Goal: Information Seeking & Learning: Learn about a topic

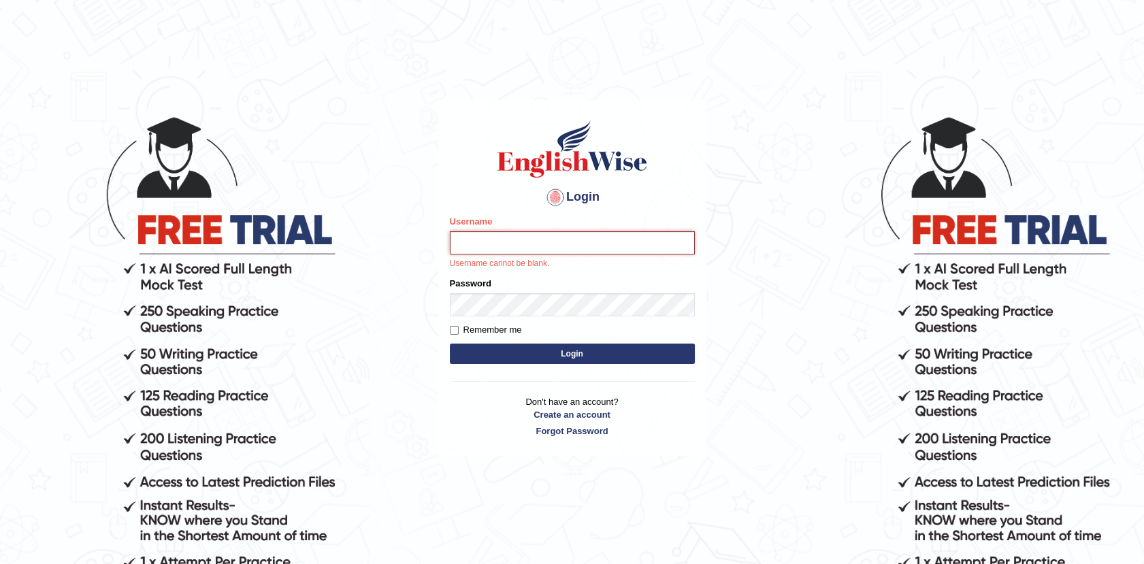
type input "Afreen11"
click at [577, 356] on button "Login" at bounding box center [572, 354] width 245 height 20
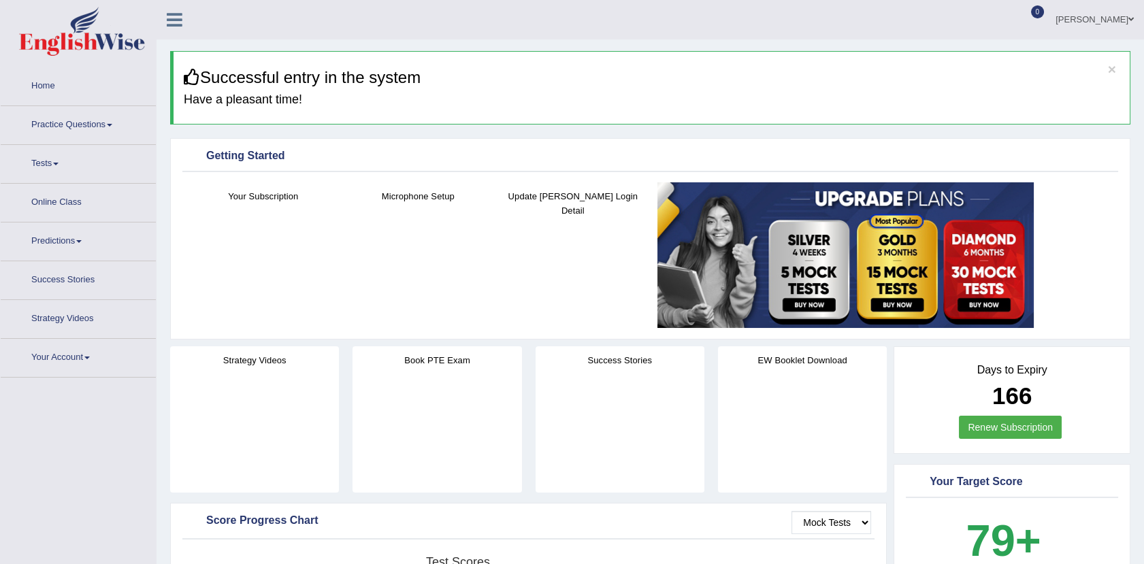
click at [93, 126] on link "Practice Questions" at bounding box center [78, 123] width 155 height 34
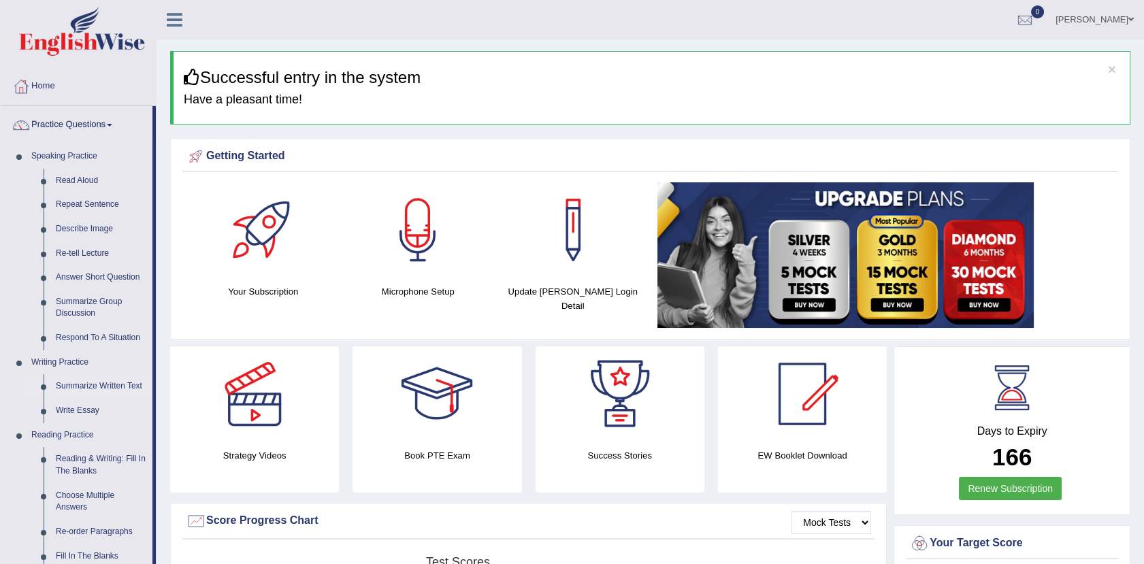
click at [99, 378] on link "Summarize Written Text" at bounding box center [101, 386] width 103 height 24
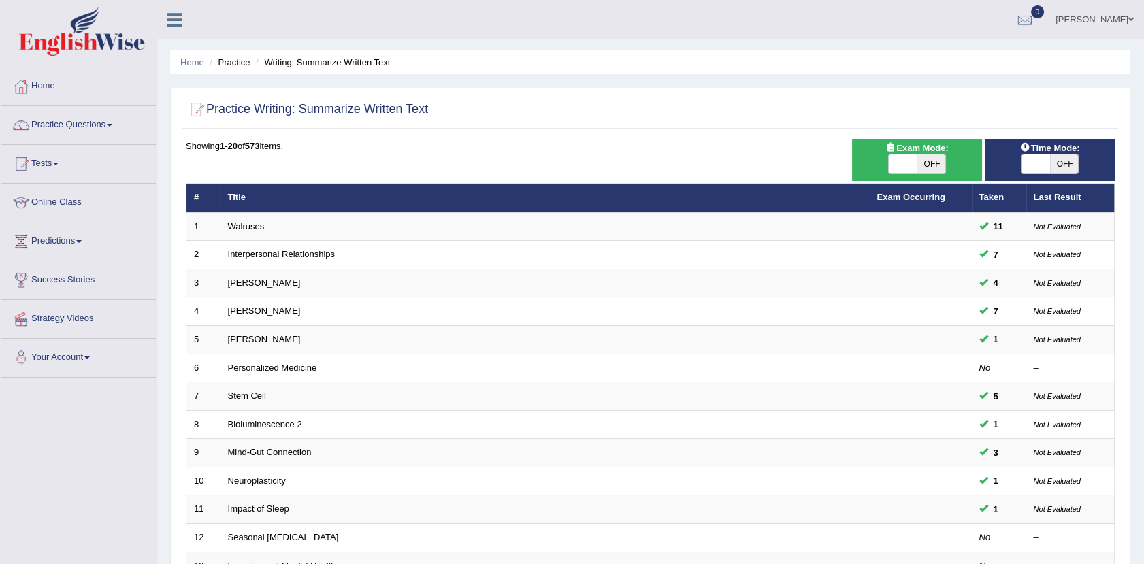
click at [1037, 159] on span at bounding box center [1035, 163] width 29 height 19
checkbox input "true"
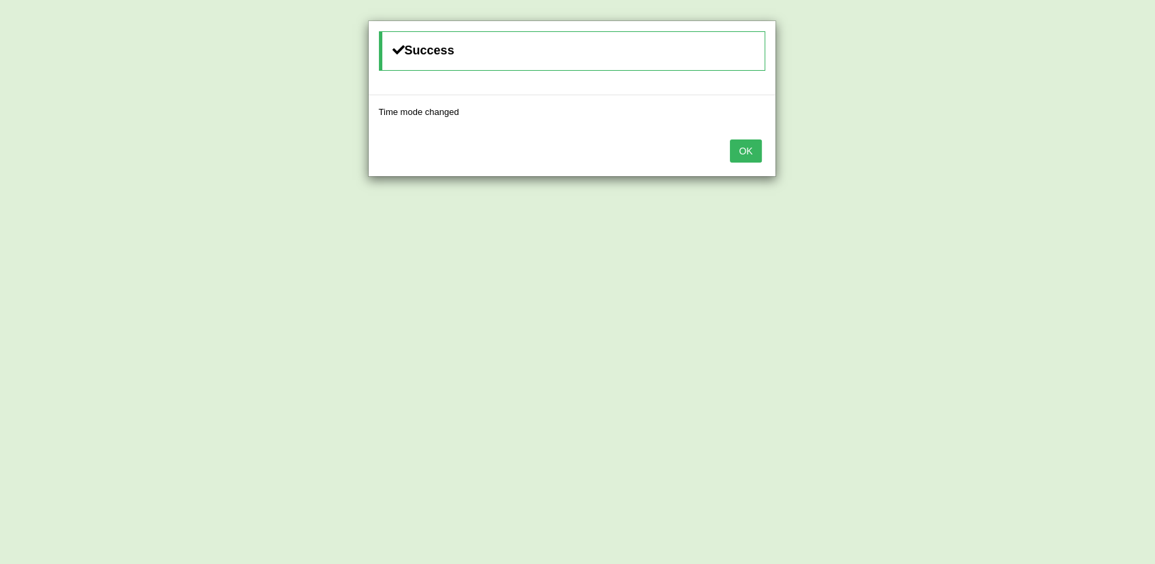
click at [746, 152] on button "OK" at bounding box center [745, 150] width 31 height 23
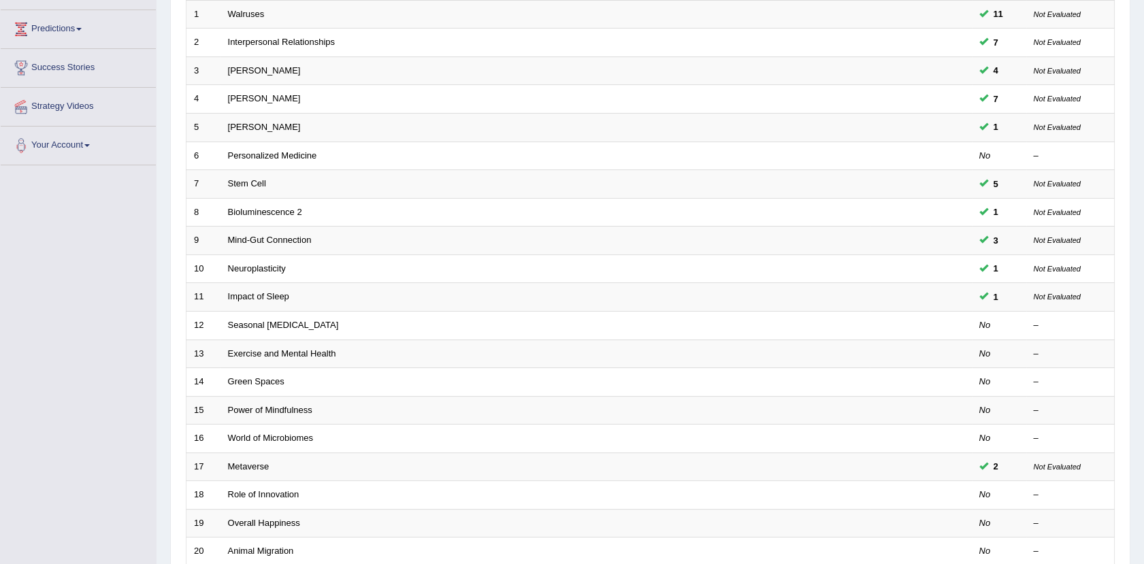
scroll to position [225, 0]
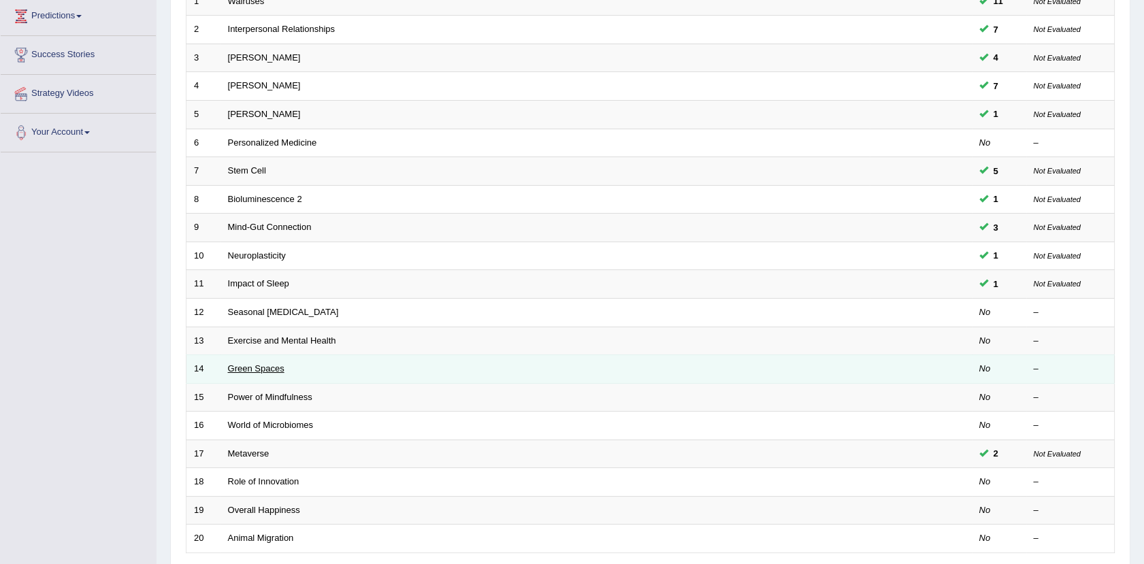
click at [278, 369] on link "Green Spaces" at bounding box center [256, 368] width 56 height 10
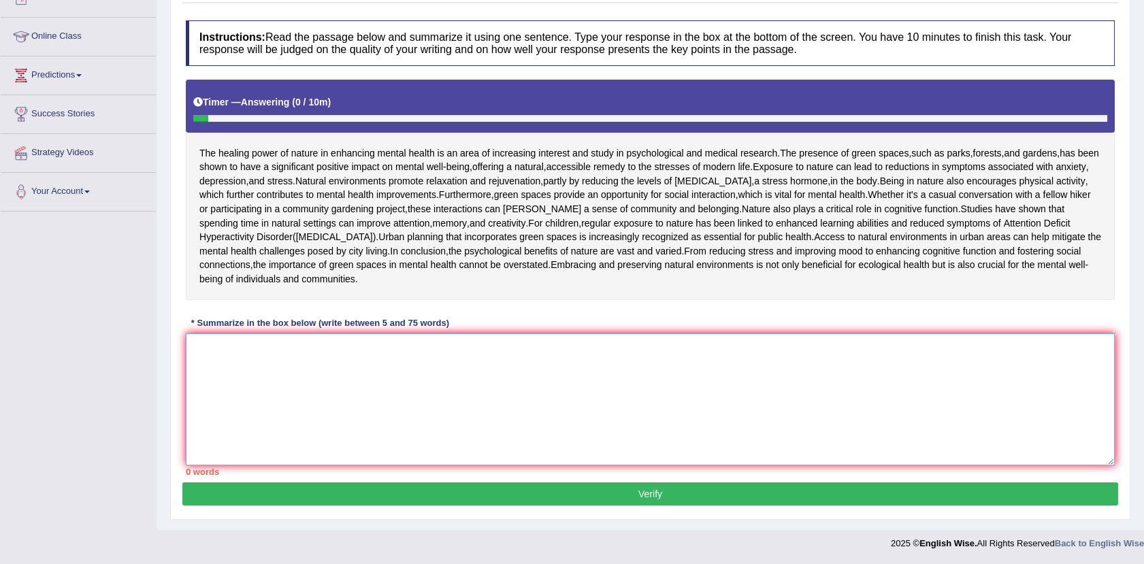
click at [212, 420] on textarea at bounding box center [650, 399] width 929 height 132
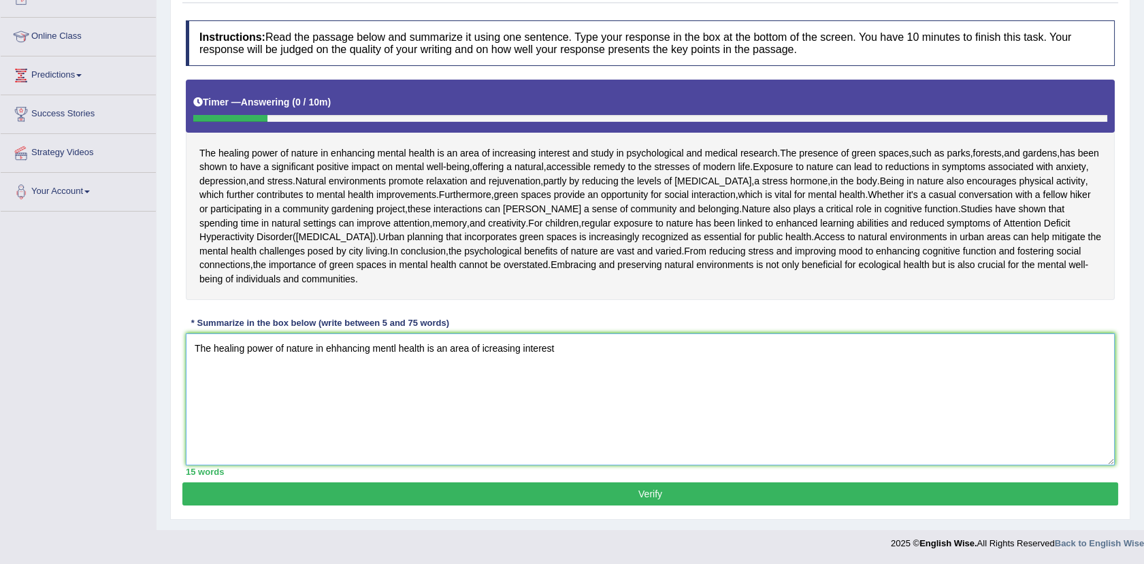
click at [337, 423] on textarea "The healing power of nature in ehhancing mentl health is an area of icreasing i…" at bounding box center [650, 399] width 929 height 132
click at [393, 423] on textarea "The healing power of nature in ehnancing mentl health is an area of icreasing i…" at bounding box center [650, 399] width 929 height 132
click at [339, 424] on textarea "The healing power of nature in ehnancing mental health is an area of icreasing …" at bounding box center [650, 399] width 929 height 132
click at [579, 429] on textarea "The healing power of nature in enhancing mental health is an area of icreasing …" at bounding box center [650, 399] width 929 height 132
click at [494, 427] on textarea "The healing power of nature in enhancing mental health is an area of icreasing …" at bounding box center [650, 399] width 929 height 132
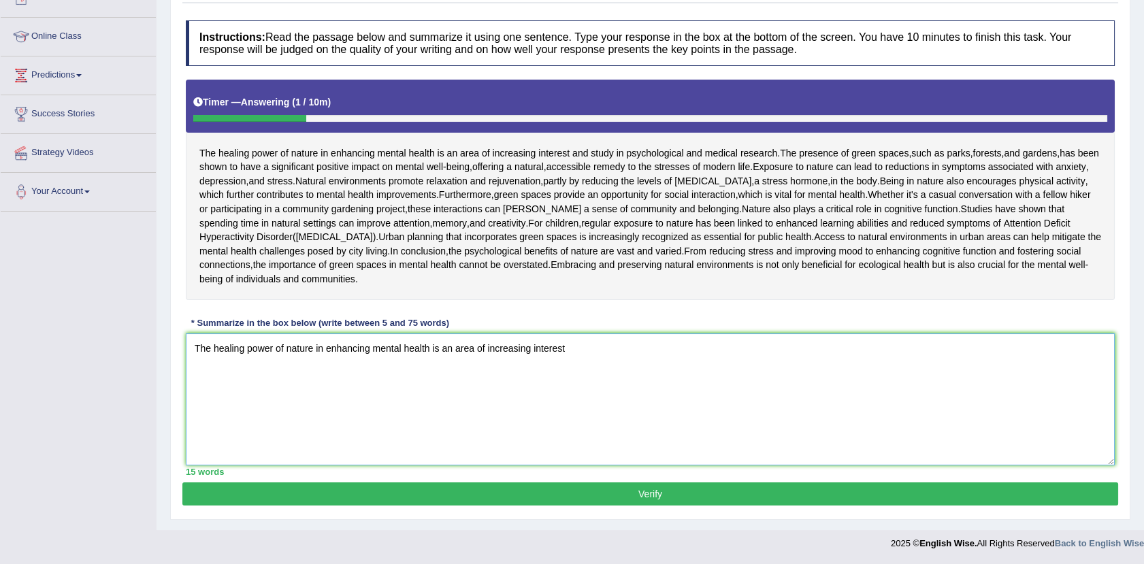
click at [574, 422] on textarea "The healing power of nature in enhancing mental health is an area of increasing…" at bounding box center [650, 399] width 929 height 132
click at [582, 422] on textarea "The healing power of nature in enhancing mental health is an area of increasing…" at bounding box center [650, 399] width 929 height 132
click at [680, 427] on textarea "The healing power of nature in enhancing mental health is an area of increasing…" at bounding box center [650, 399] width 929 height 132
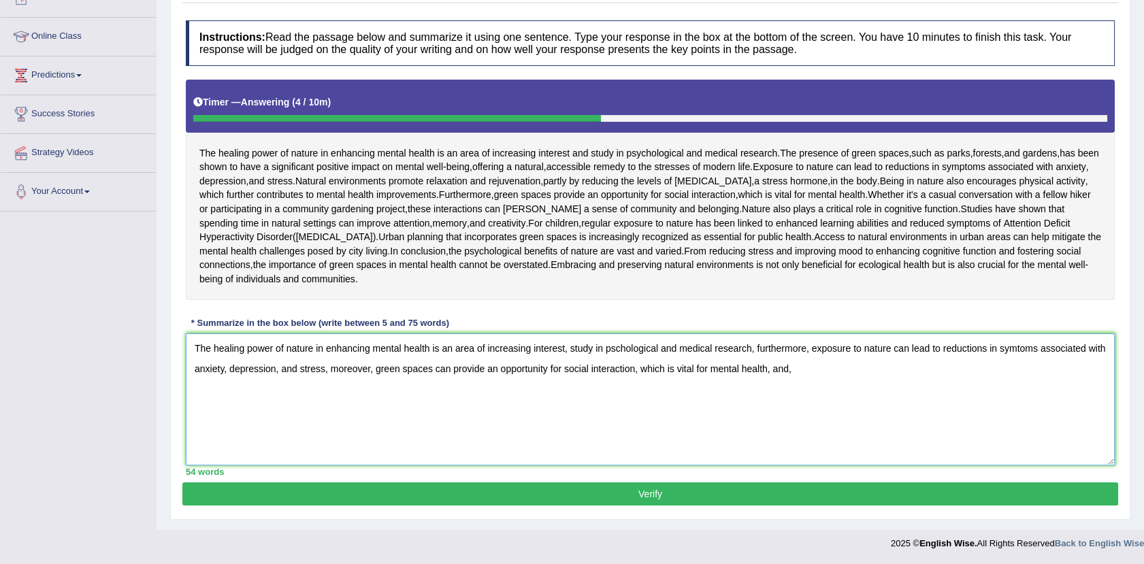
click at [750, 446] on textarea "The healing power of nature in enhancing mental health is an area of increasing…" at bounding box center [650, 399] width 929 height 132
drag, startPoint x: 750, startPoint y: 446, endPoint x: 790, endPoint y: 449, distance: 41.0
click at [790, 449] on textarea "The healing power of nature in enhancing mental health is an area of increasing…" at bounding box center [650, 399] width 929 height 132
click at [819, 458] on textarea "The healing power of nature in enhancing mental health is an area of increasing…" at bounding box center [650, 399] width 929 height 132
drag, startPoint x: 797, startPoint y: 441, endPoint x: 754, endPoint y: 441, distance: 43.5
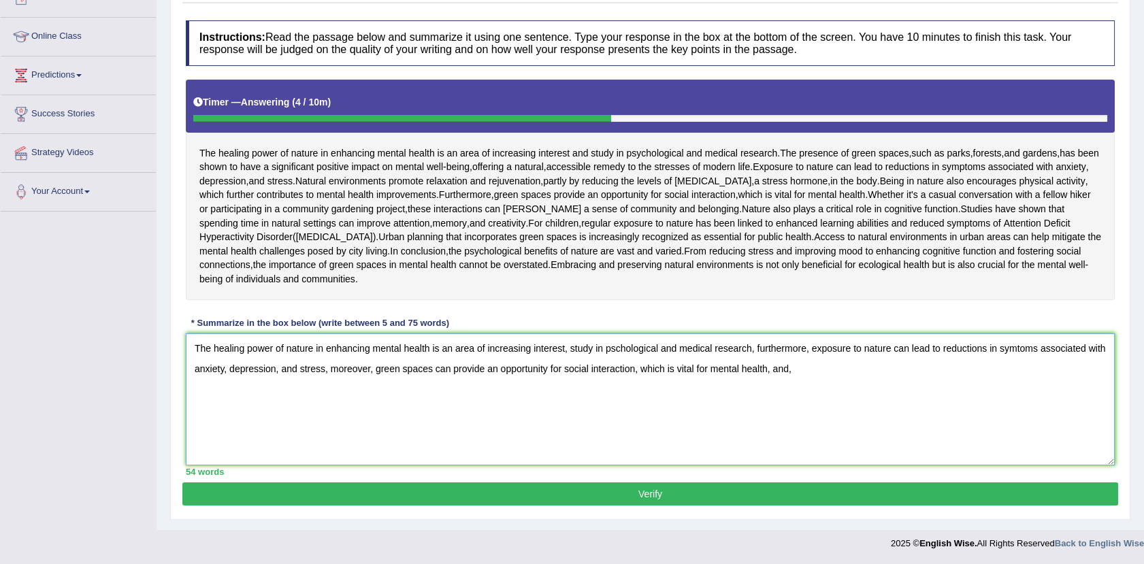
click at [754, 441] on textarea "The healing power of nature in enhancing mental health is an area of increasing…" at bounding box center [650, 399] width 929 height 132
click at [839, 461] on textarea "The healing power of nature in enhancing mental health is an area of increasing…" at bounding box center [650, 399] width 929 height 132
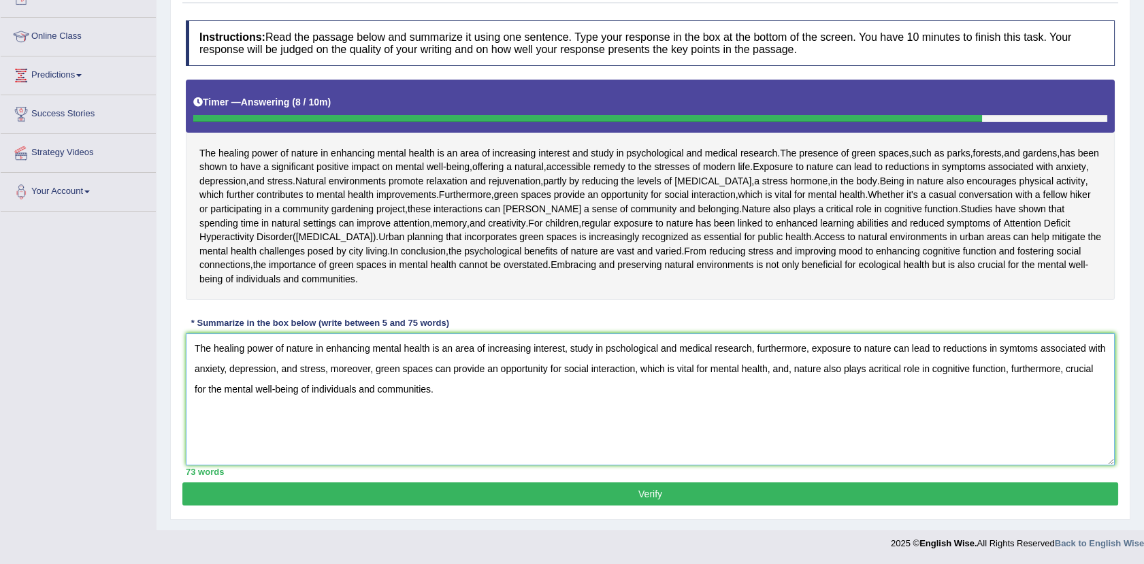
click at [871, 449] on textarea "The healing power of nature in enhancing mental health is an area of increasing…" at bounding box center [650, 399] width 929 height 132
drag, startPoint x: 1063, startPoint y: 441, endPoint x: 1010, endPoint y: 443, distance: 52.4
click at [1010, 443] on textarea "The healing power of nature in enhancing mental health is an area of increasing…" at bounding box center [650, 399] width 929 height 132
click at [788, 444] on textarea "The healing power of nature in enhancing mental health is an area of increasing…" at bounding box center [650, 399] width 929 height 132
click at [991, 444] on textarea "The healing power of nature in enhancing mental health is an area of increasing…" at bounding box center [650, 399] width 929 height 132
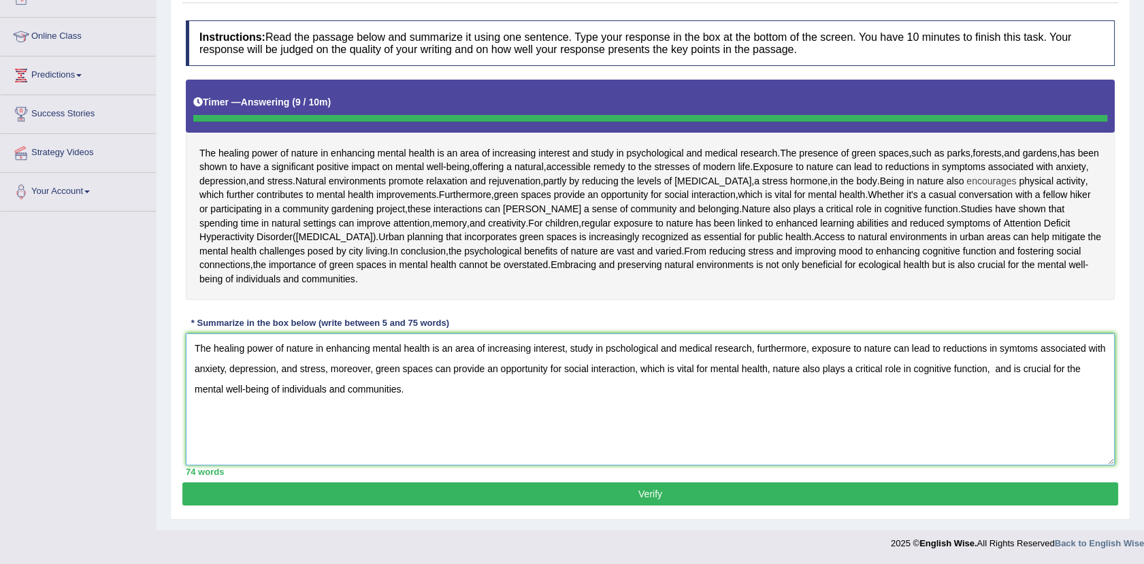
type textarea "The healing power of nature in enhancing mental health is an area of increasing…"
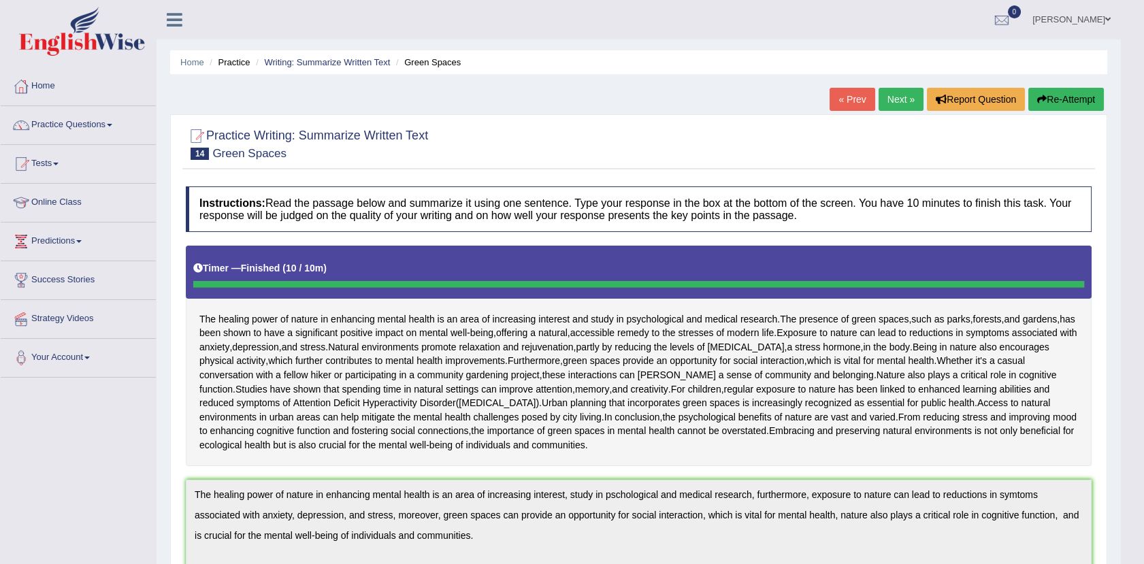
click at [1064, 93] on button "Re-Attempt" at bounding box center [1066, 99] width 76 height 23
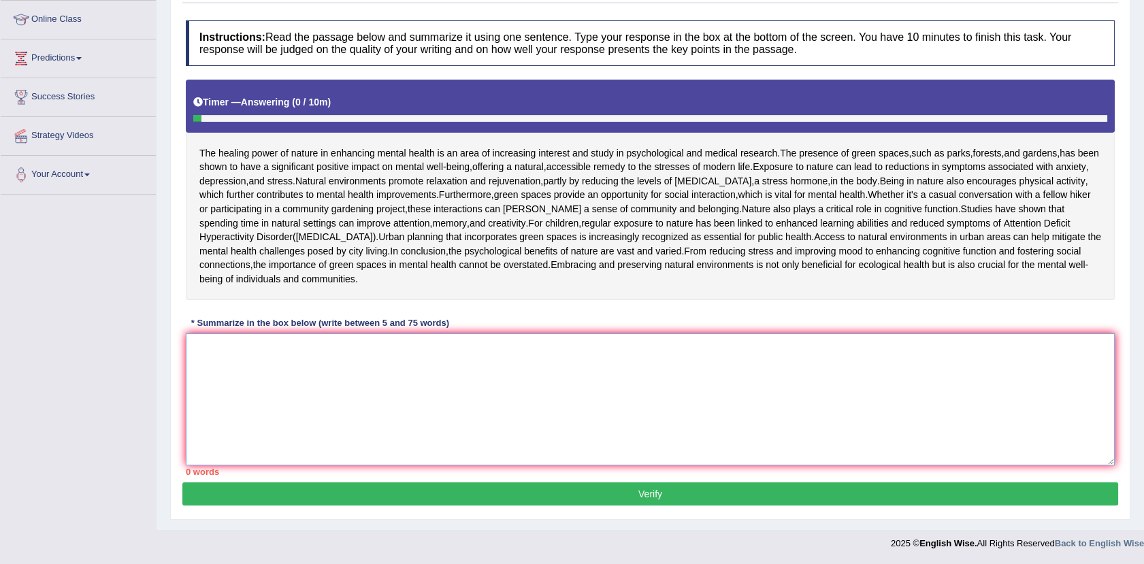
click at [237, 361] on textarea at bounding box center [650, 399] width 929 height 132
paste textarea "The healing power of nature in enhancing mental health is an area of increasing…"
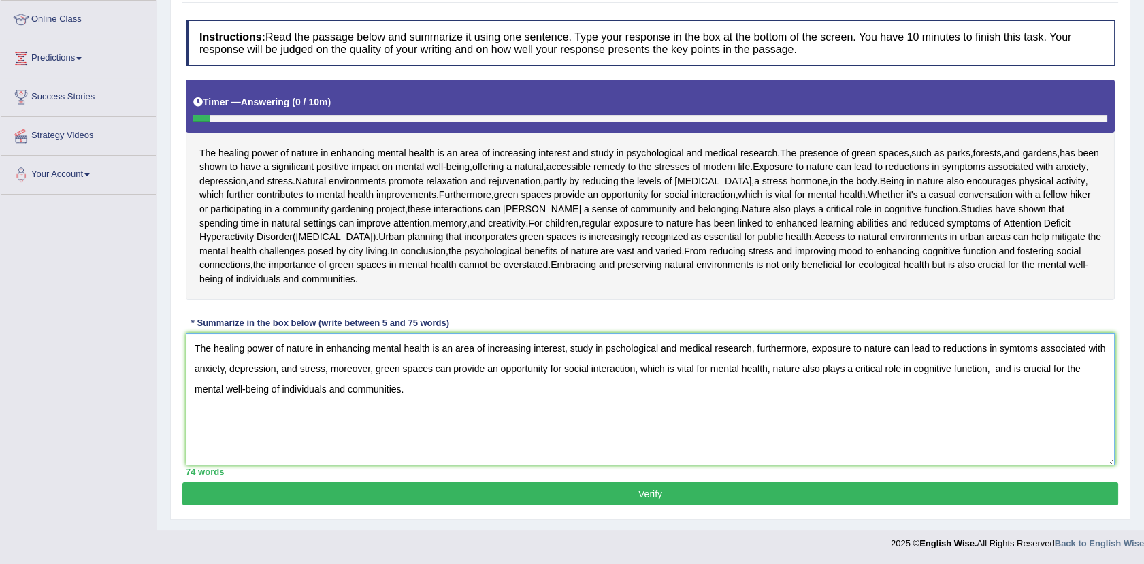
click at [658, 348] on textarea "The healing power of nature in enhancing mental health is an area of increasing…" at bounding box center [650, 399] width 929 height 132
click at [1020, 349] on textarea "The healing power of nature in enhancing mental health is an area of increasing…" at bounding box center [650, 399] width 929 height 132
type textarea "The healing power of nature in enhancing mental health is an area of increasing…"
click at [648, 493] on button "Verify" at bounding box center [649, 493] width 935 height 23
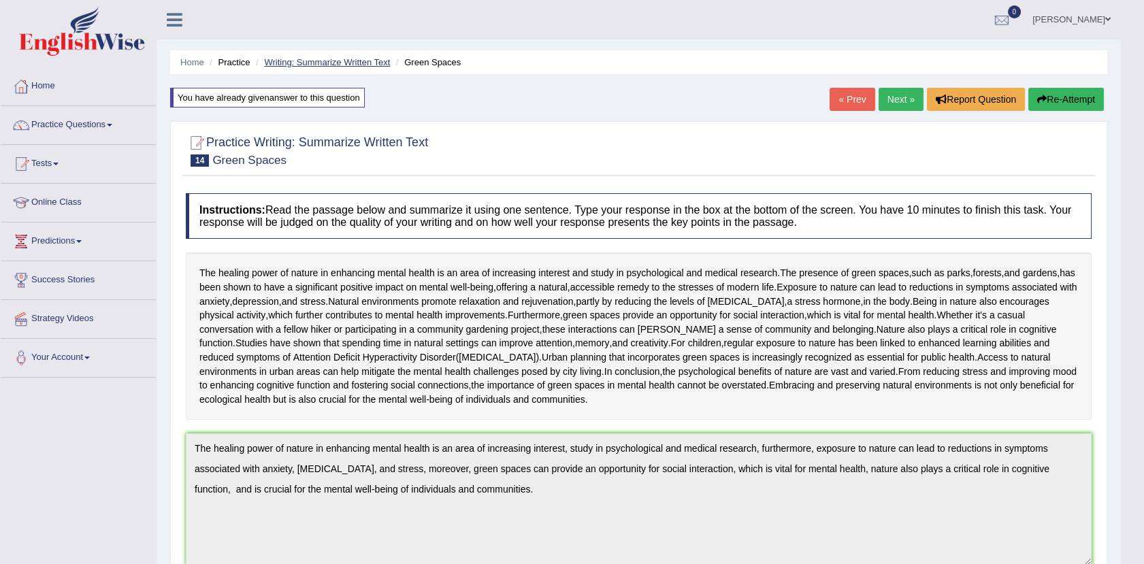
click at [327, 61] on link "Writing: Summarize Written Text" at bounding box center [327, 62] width 126 height 10
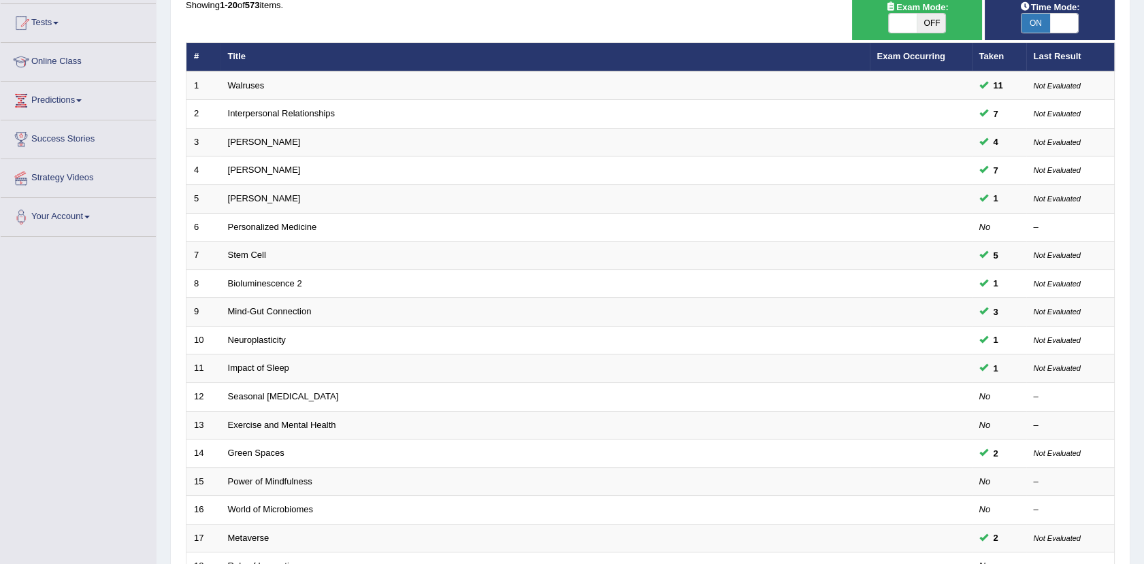
scroll to position [125, 0]
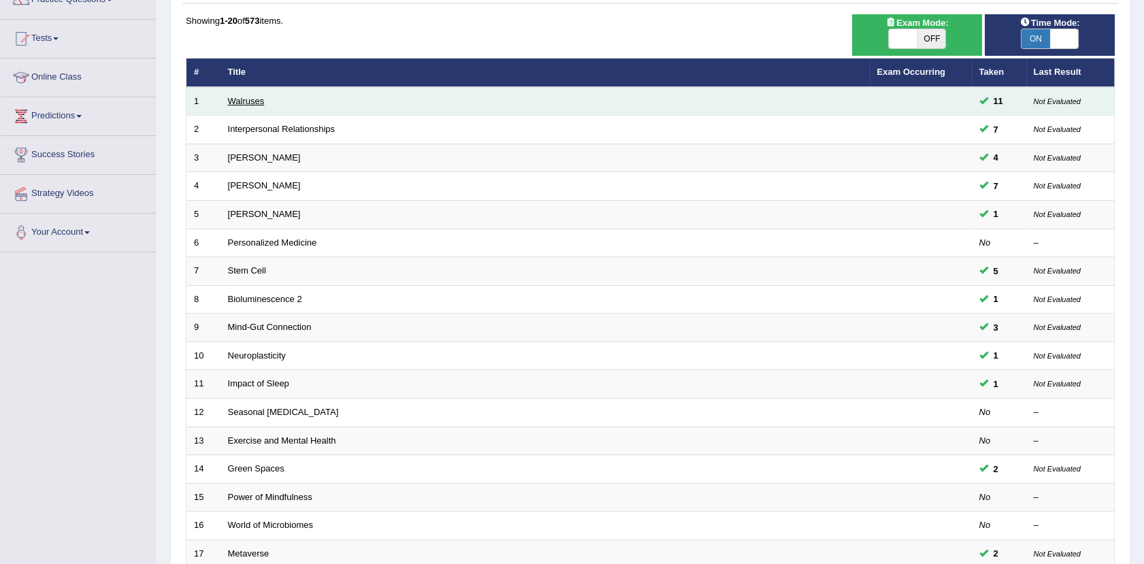
click at [243, 99] on link "Walruses" at bounding box center [246, 101] width 37 height 10
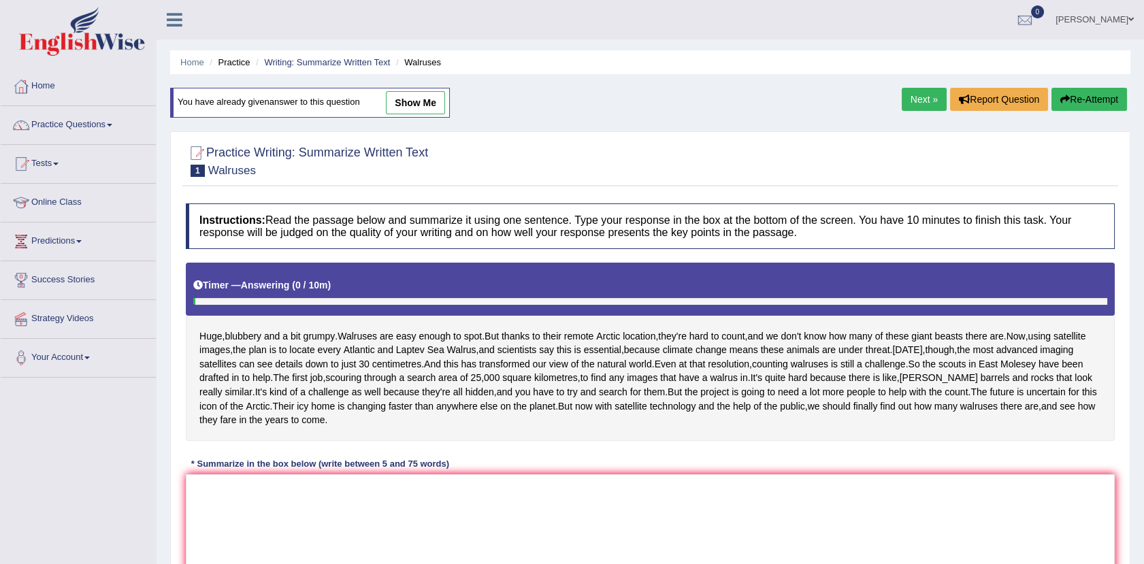
click at [418, 103] on link "show me" at bounding box center [415, 102] width 59 height 23
type textarea "Walruses are easy enough to spot but thanks to their remote Arctic location, th…"
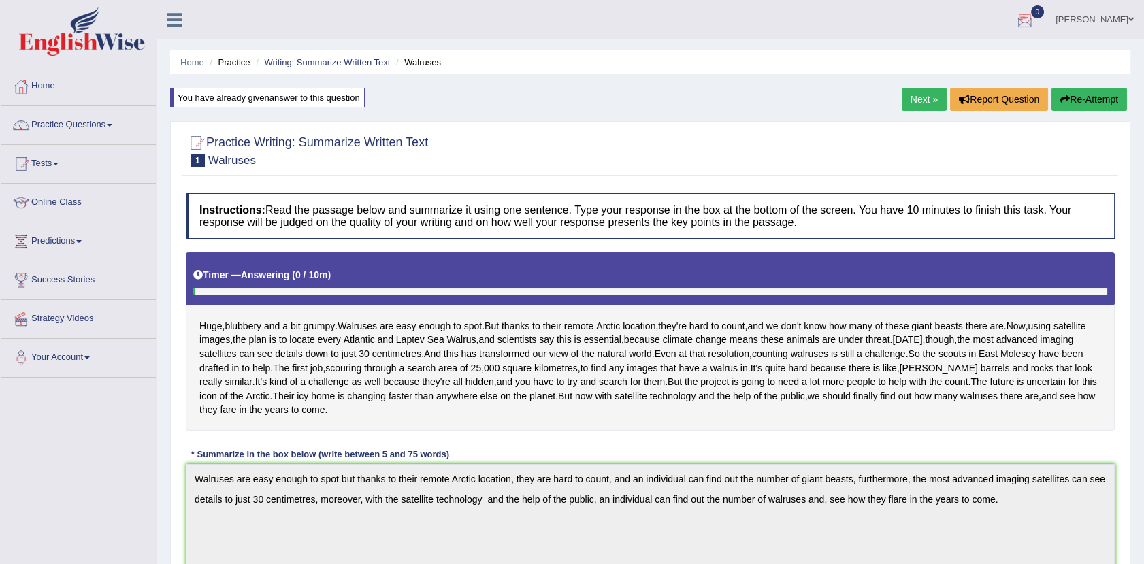
click at [927, 105] on link "Next »" at bounding box center [923, 99] width 45 height 23
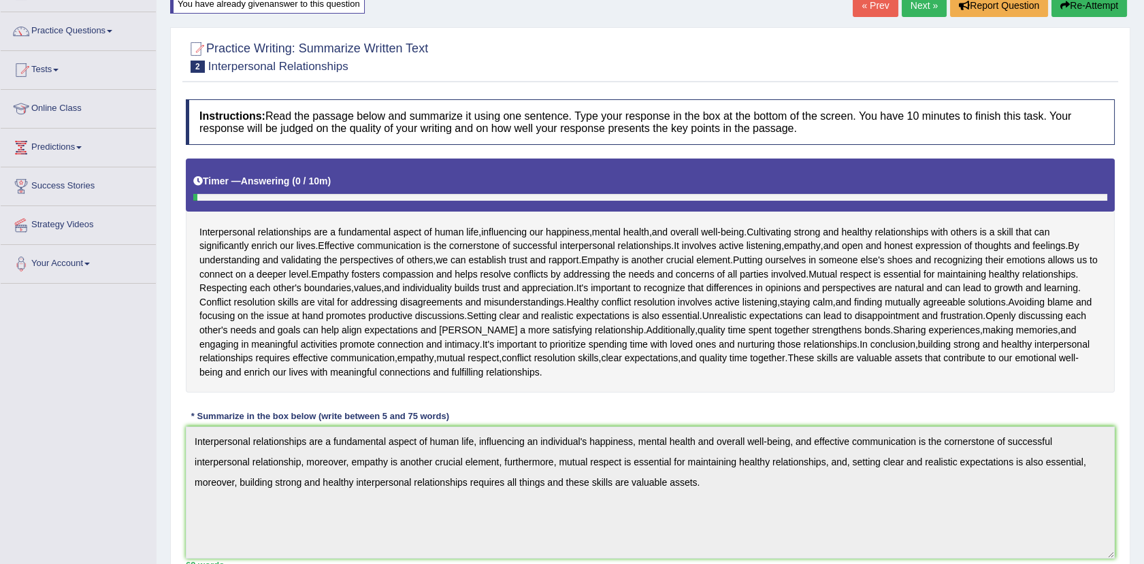
scroll to position [89, 0]
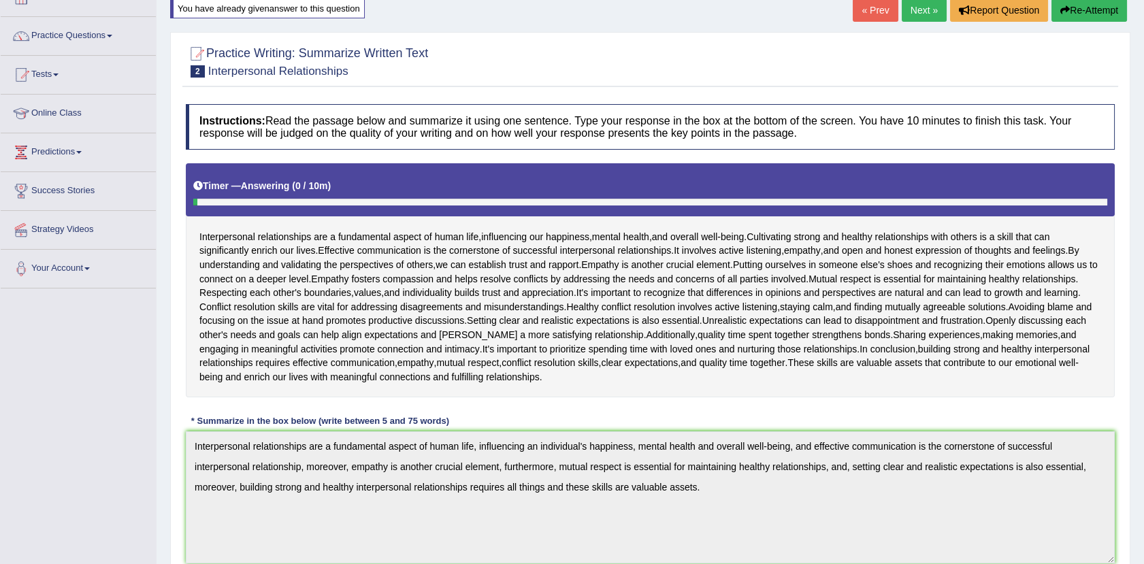
click at [1092, 8] on button "Re-Attempt" at bounding box center [1089, 10] width 76 height 23
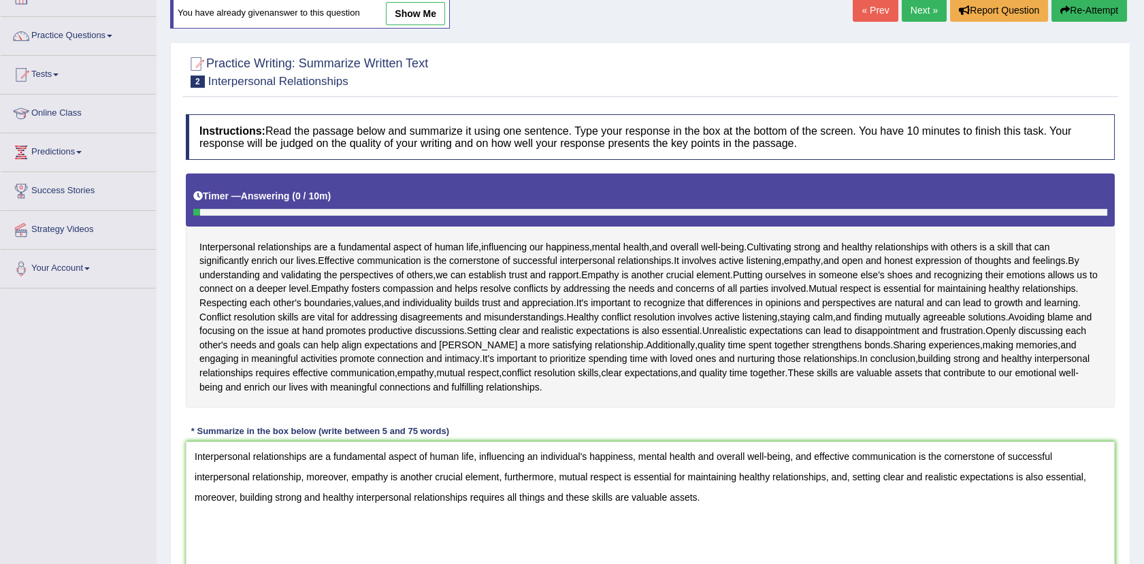
type textarea "Interpersonal relationships are a fundamental aspect of human life, influencing…"
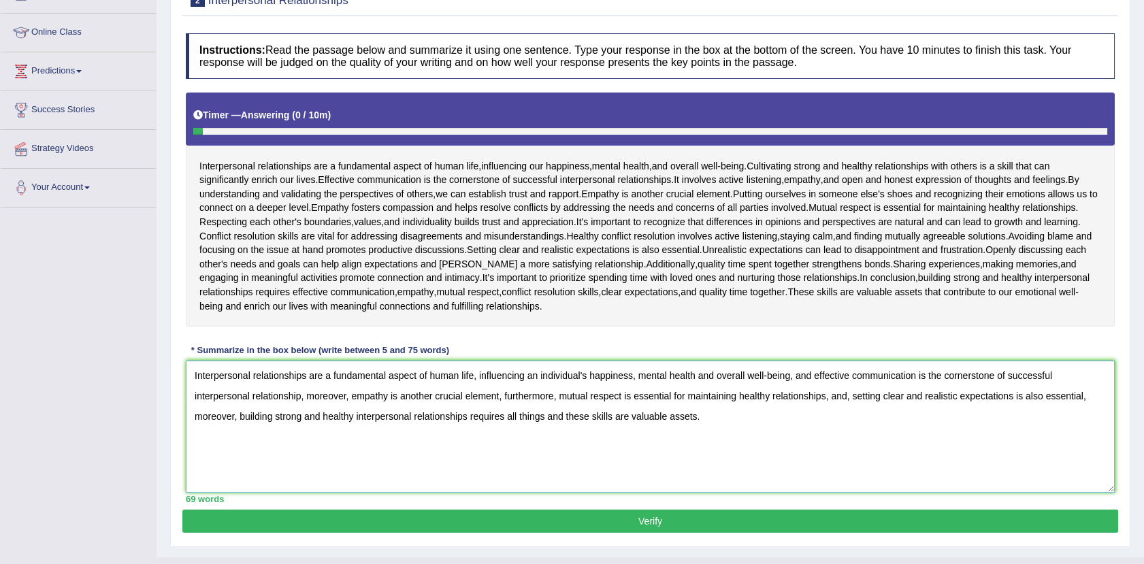
scroll to position [173, 0]
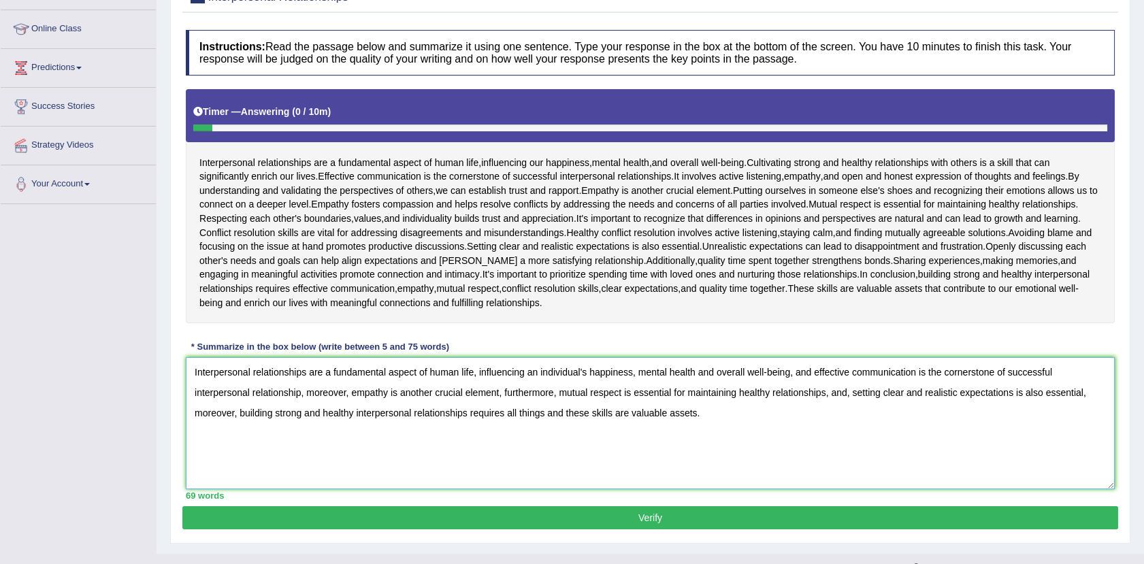
drag, startPoint x: 188, startPoint y: 373, endPoint x: 461, endPoint y: 384, distance: 273.7
click at [461, 384] on textarea "Interpersonal relationships are a fundamental aspect of human life, influencing…" at bounding box center [650, 423] width 929 height 132
click at [518, 374] on textarea "Interpersonal relationships are a fundamental aspect of human life, influencing…" at bounding box center [650, 423] width 929 height 132
drag, startPoint x: 522, startPoint y: 374, endPoint x: 690, endPoint y: 380, distance: 168.1
click at [690, 380] on textarea "Interpersonal relationships are a fundamental aspect of human life, influencing…" at bounding box center [650, 423] width 929 height 132
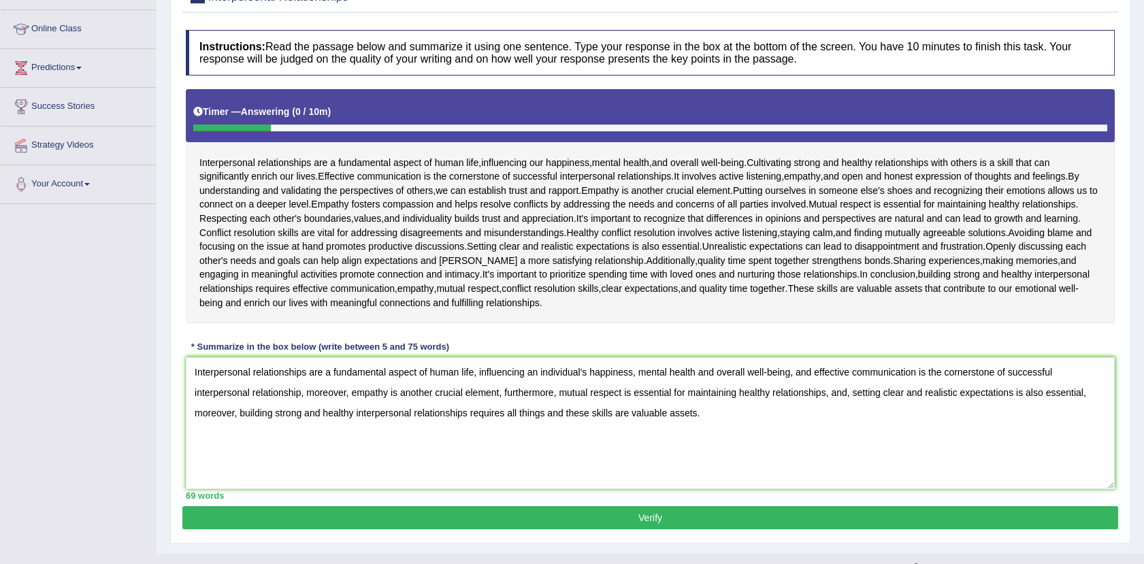
click at [744, 325] on div "Instructions: Read the passage below and summarize it using one sentence. Type …" at bounding box center [649, 264] width 935 height 483
drag, startPoint x: 765, startPoint y: 378, endPoint x: 816, endPoint y: 373, distance: 51.2
click at [816, 373] on textarea "Interpersonal relationships are a fundamental aspect of human life, influencing…" at bounding box center [650, 423] width 929 height 132
drag, startPoint x: 229, startPoint y: 389, endPoint x: 300, endPoint y: 384, distance: 70.9
click at [300, 384] on textarea "Interpersonal relationships are a fundamental aspect of human life, influencing…" at bounding box center [650, 423] width 929 height 132
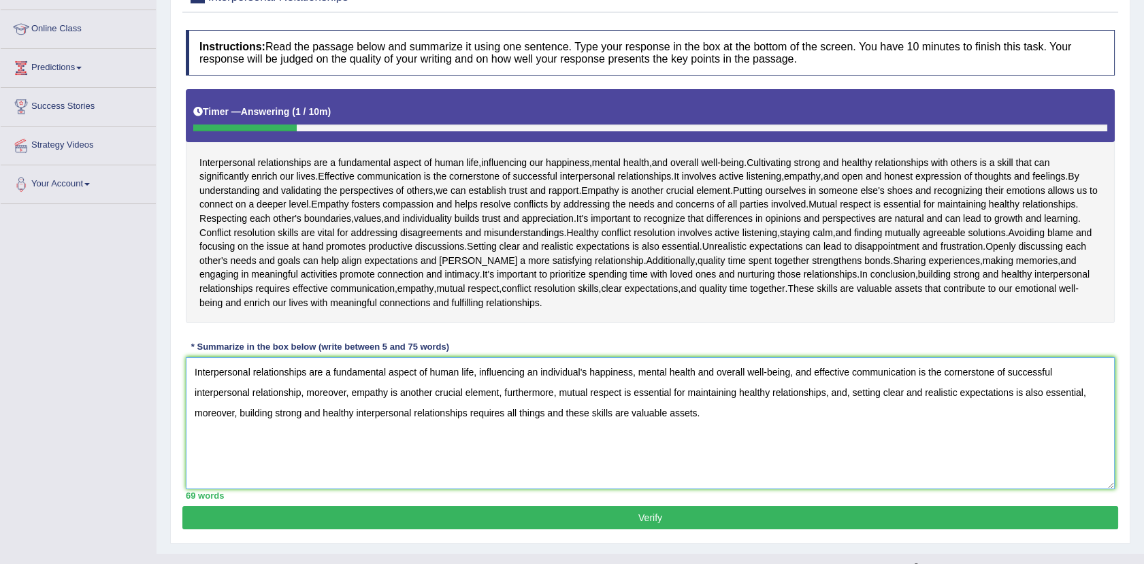
drag, startPoint x: 354, startPoint y: 388, endPoint x: 286, endPoint y: 395, distance: 67.8
click at [286, 395] on textarea "Interpersonal relationships are a fundamental aspect of human life, influencing…" at bounding box center [650, 423] width 929 height 132
click at [368, 402] on textarea "Interpersonal relationships are a fundamental aspect of human life, influencing…" at bounding box center [650, 423] width 929 height 132
drag, startPoint x: 351, startPoint y: 399, endPoint x: 497, endPoint y: 401, distance: 145.6
click at [497, 401] on textarea "Interpersonal relationships are a fundamental aspect of human life, influencing…" at bounding box center [650, 423] width 929 height 132
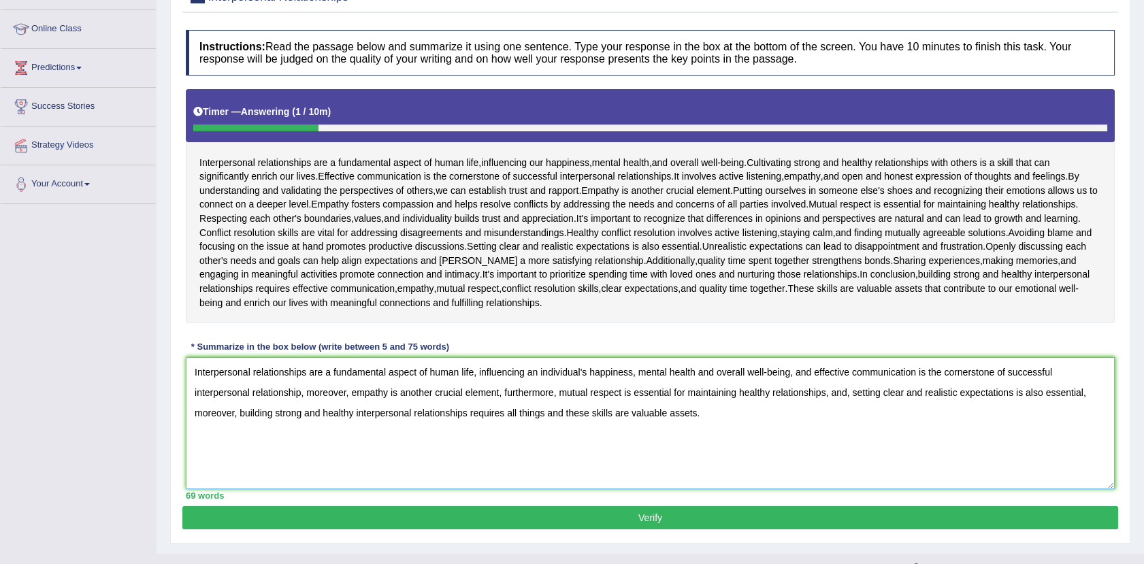
drag, startPoint x: 555, startPoint y: 395, endPoint x: 495, endPoint y: 400, distance: 60.1
click at [495, 400] on textarea "Interpersonal relationships are a fundamental aspect of human life, influencing…" at bounding box center [650, 423] width 929 height 132
drag, startPoint x: 839, startPoint y: 208, endPoint x: 703, endPoint y: 524, distance: 343.7
click at [703, 524] on div "Practice Writing: Summarize Written Text 2 Interpersonal Relationships Instruct…" at bounding box center [650, 251] width 960 height 586
drag, startPoint x: 184, startPoint y: 416, endPoint x: 244, endPoint y: 411, distance: 59.4
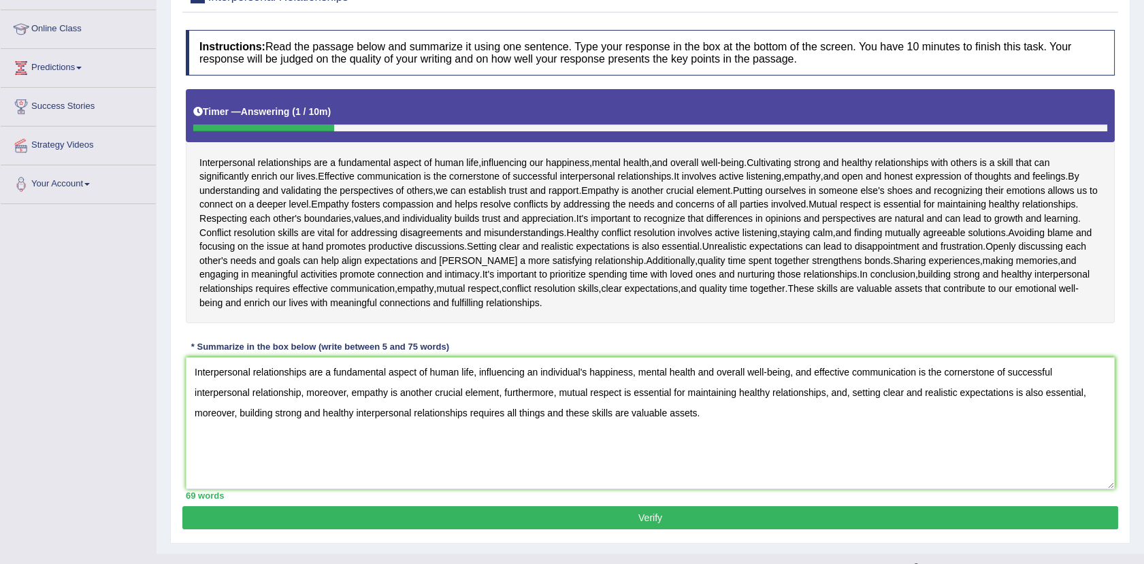
click at [244, 411] on div "Instructions: Read the passage below and summarize it using one sentence. Type …" at bounding box center [649, 264] width 935 height 483
drag, startPoint x: 244, startPoint y: 411, endPoint x: 186, endPoint y: 415, distance: 57.3
click at [186, 415] on textarea "Interpersonal relationships are a fundamental aspect of human life, influencing…" at bounding box center [650, 423] width 929 height 132
click at [638, 516] on button "Verify" at bounding box center [649, 517] width 935 height 23
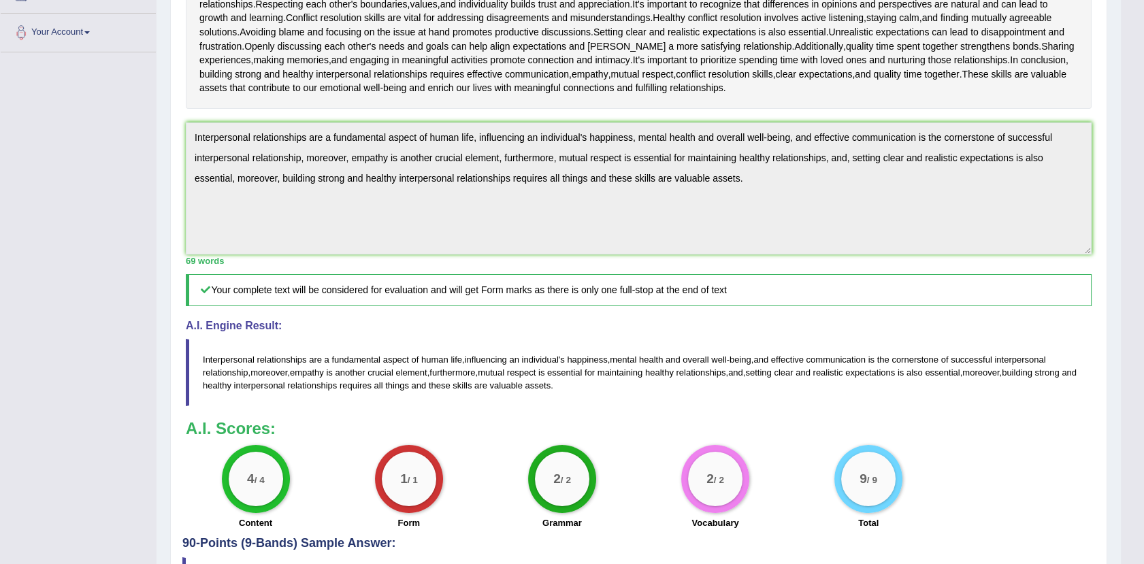
scroll to position [0, 0]
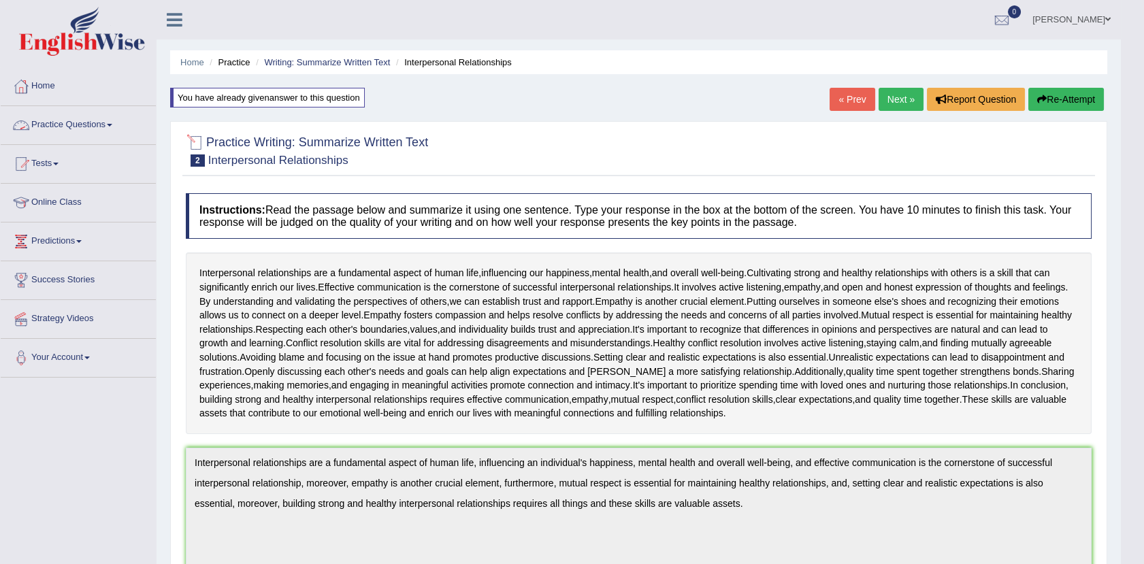
click at [101, 125] on link "Practice Questions" at bounding box center [78, 123] width 155 height 34
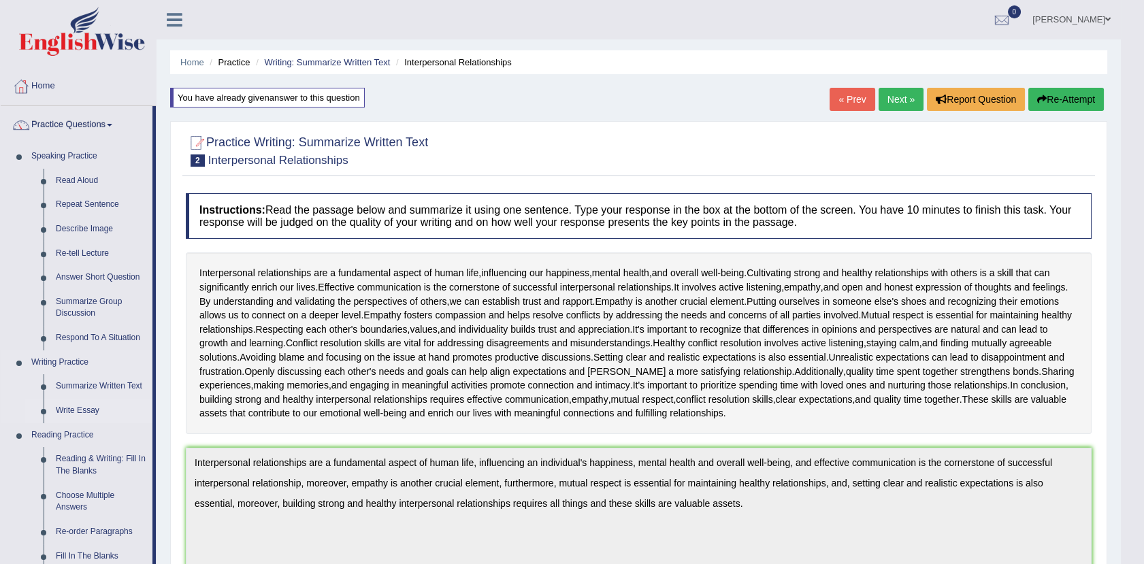
click at [70, 403] on link "Write Essay" at bounding box center [101, 411] width 103 height 24
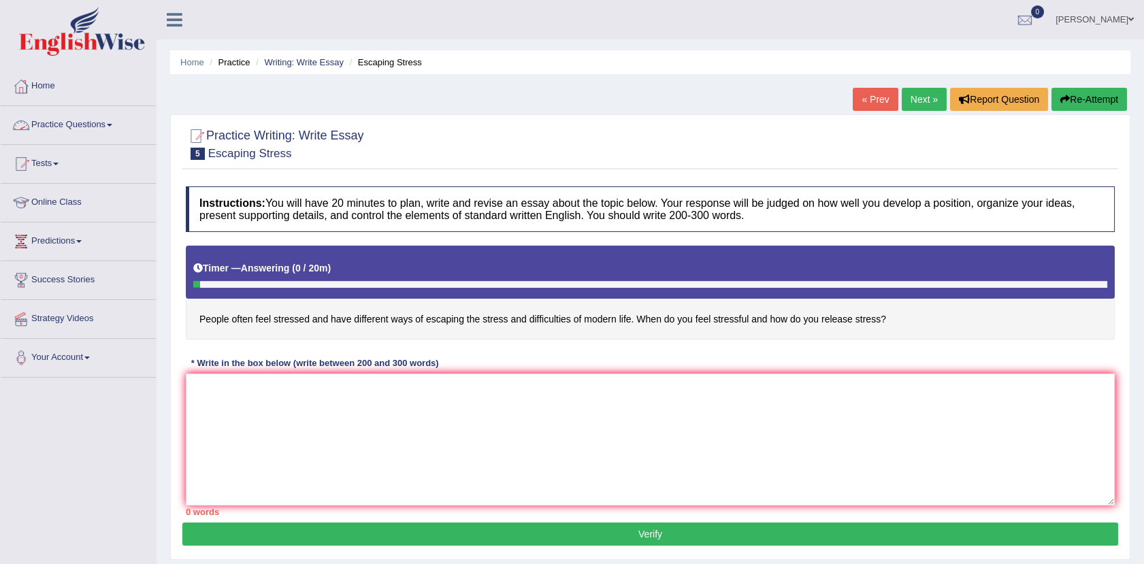
click at [80, 123] on link "Practice Questions" at bounding box center [78, 123] width 155 height 34
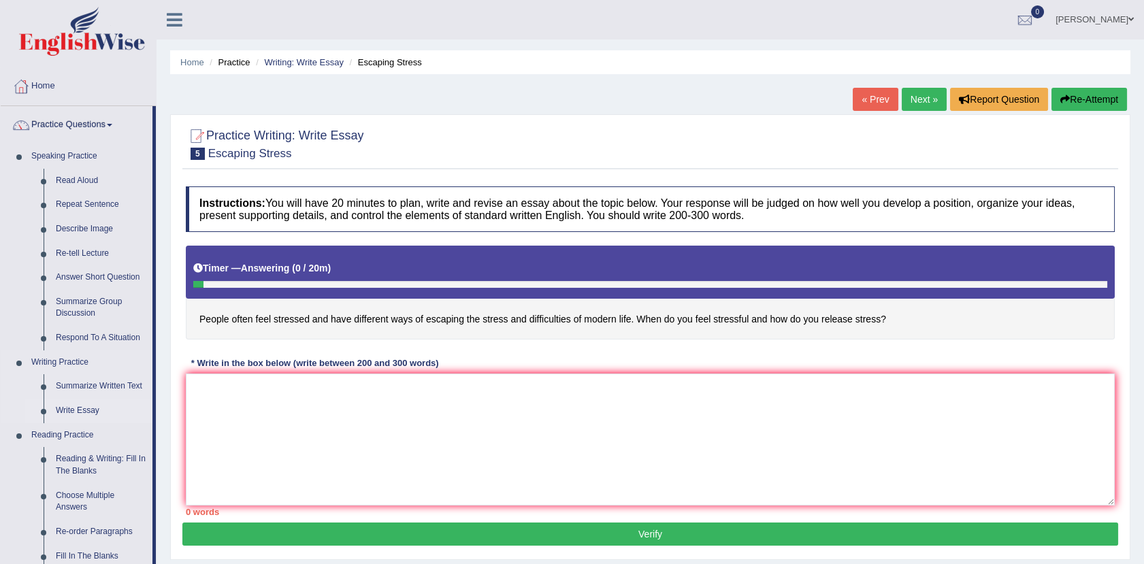
click at [77, 405] on link "Write Essay" at bounding box center [101, 411] width 103 height 24
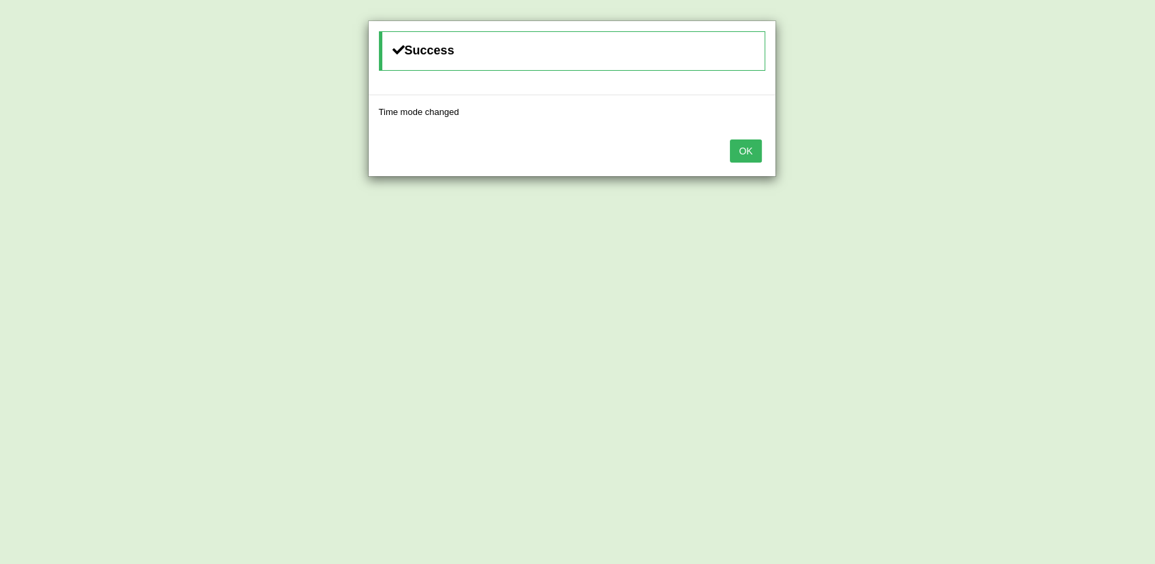
click at [752, 153] on button "OK" at bounding box center [745, 150] width 31 height 23
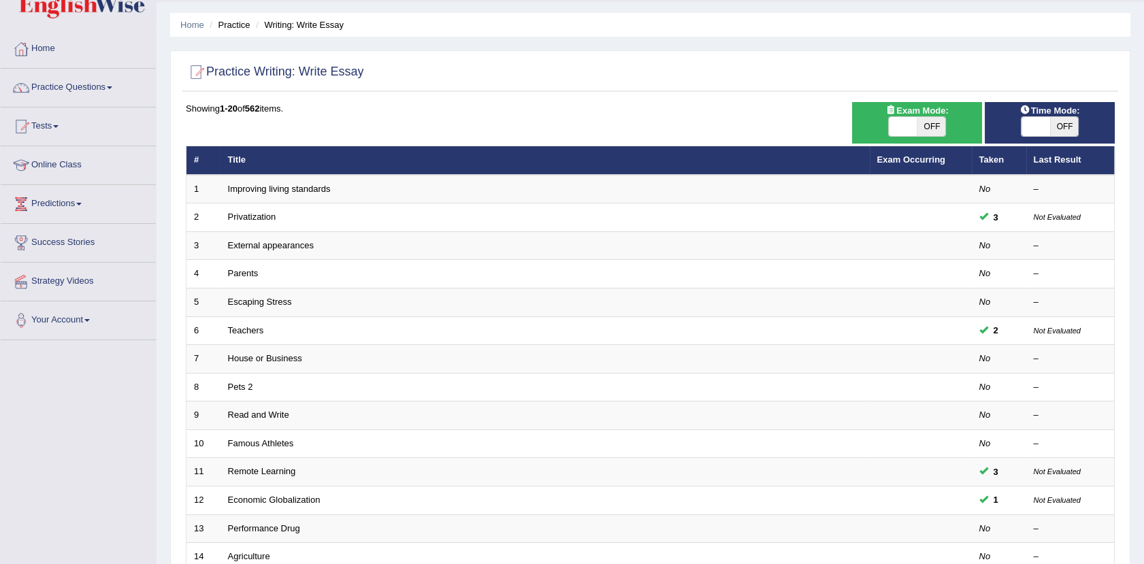
scroll to position [101, 0]
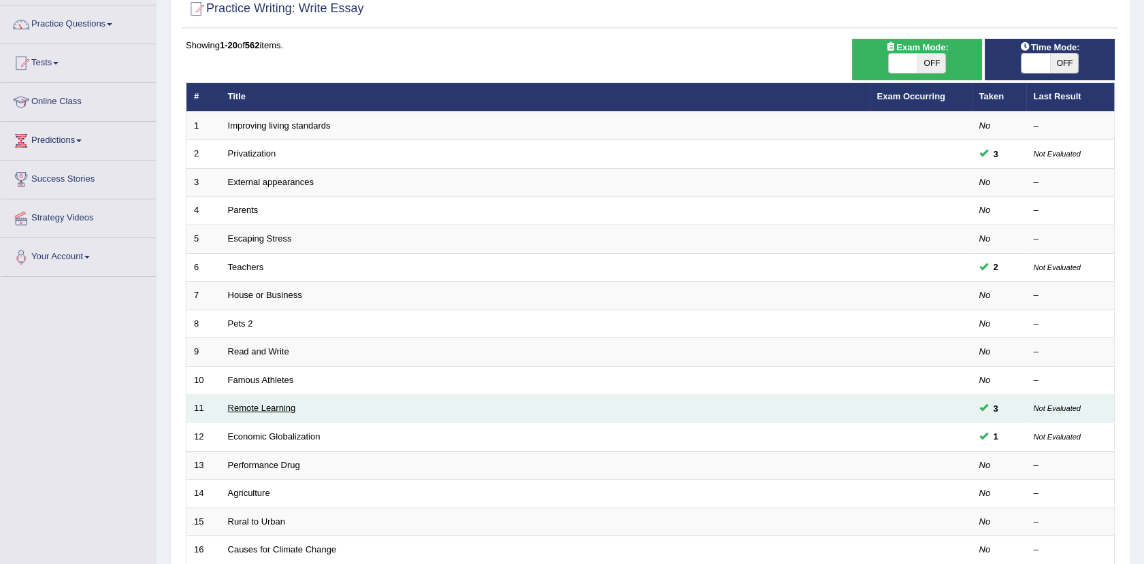
click at [261, 407] on link "Remote Learning" at bounding box center [262, 408] width 68 height 10
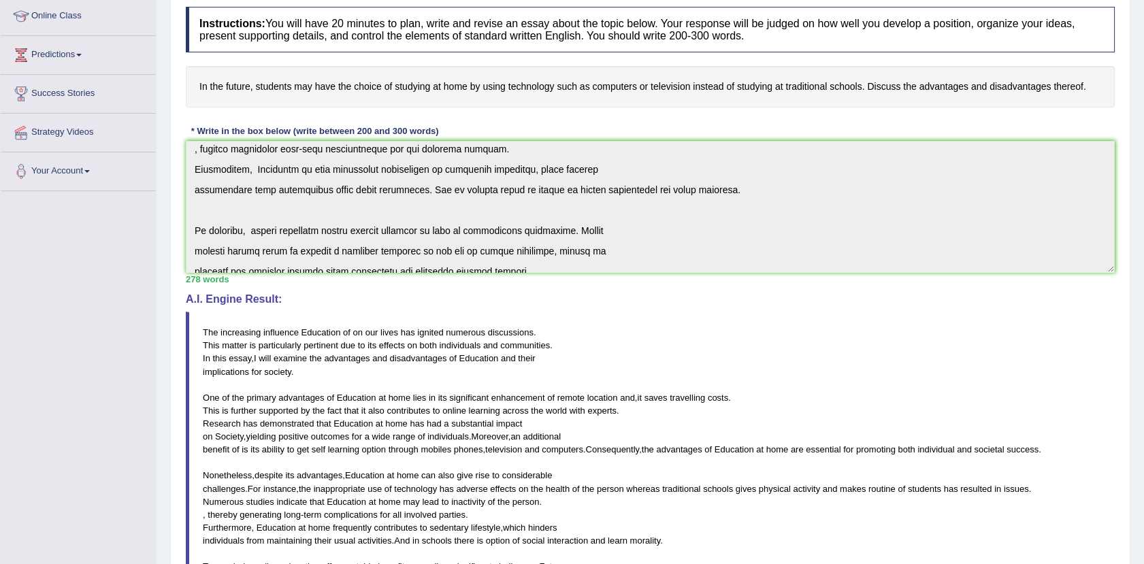
scroll to position [327, 0]
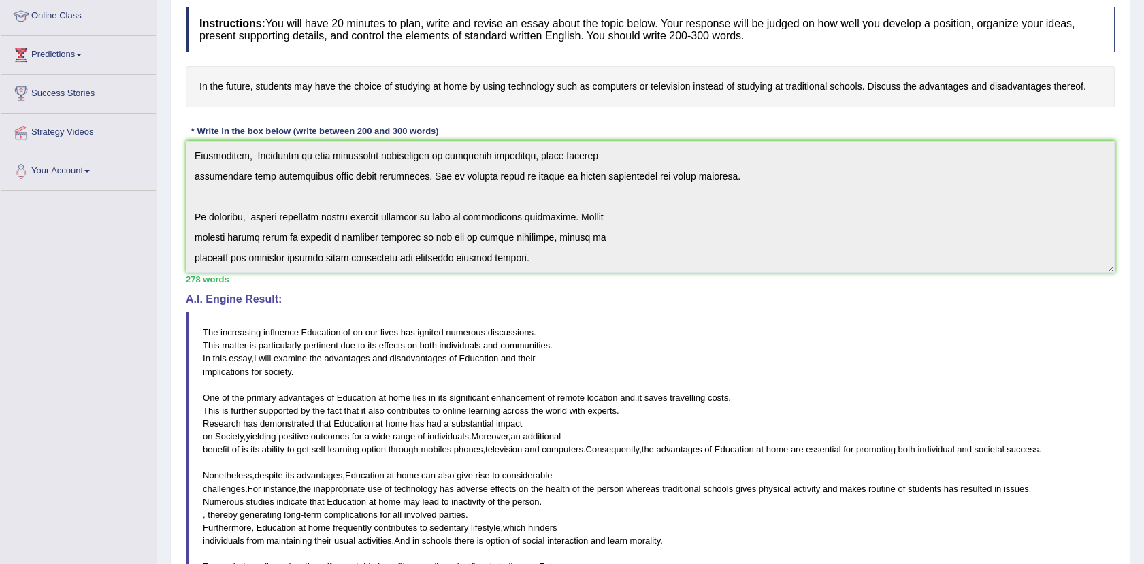
click at [688, 367] on div "Instructions: You will have 20 minutes to plan, write and revise an essay about…" at bounding box center [649, 372] width 935 height 744
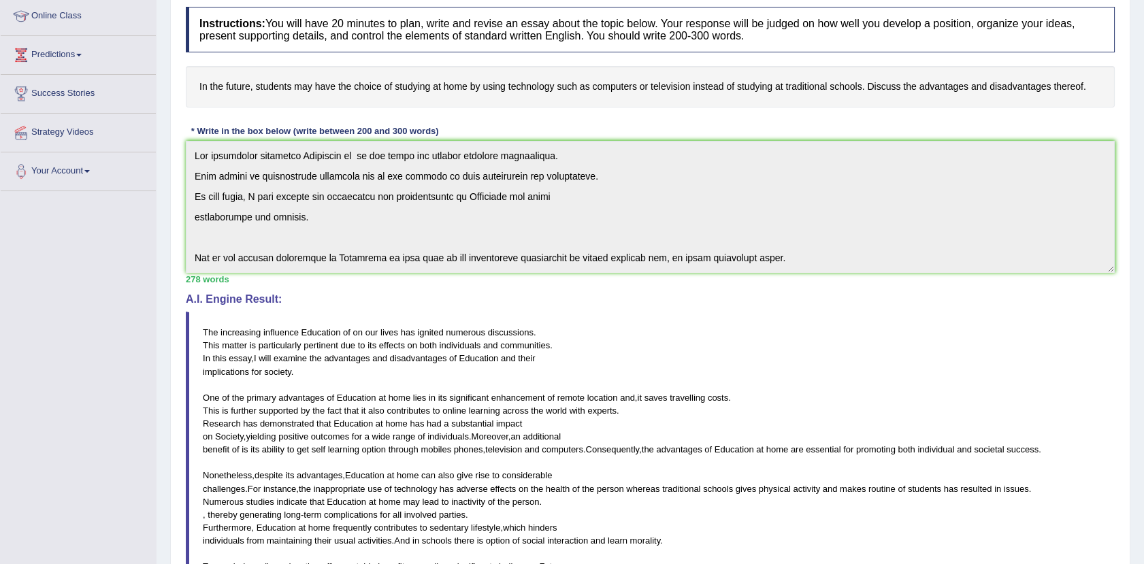
scroll to position [0, 0]
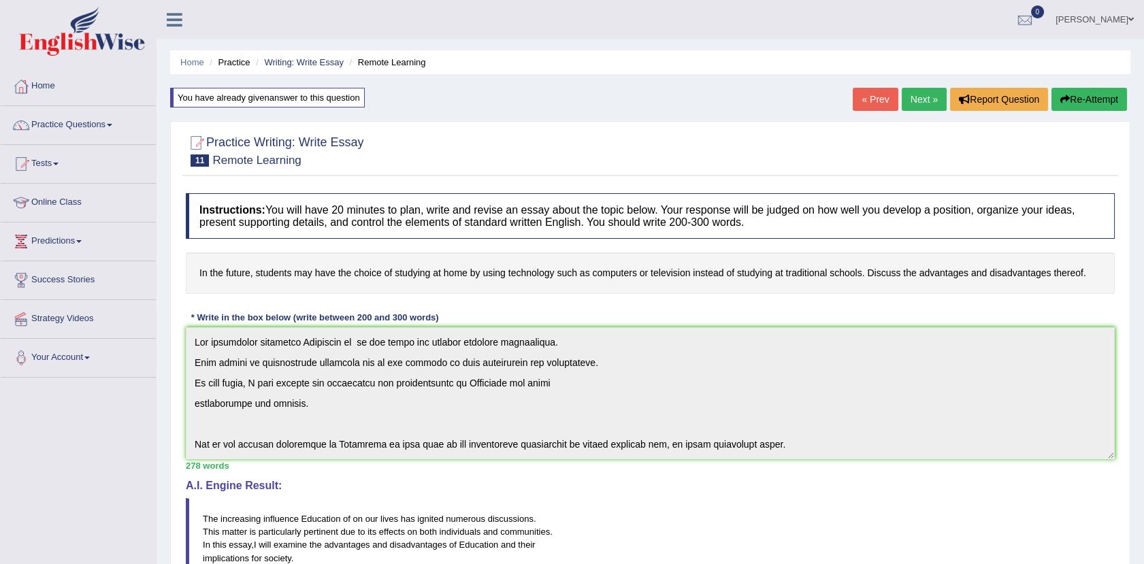
click at [1088, 93] on button "Re-Attempt" at bounding box center [1089, 99] width 76 height 23
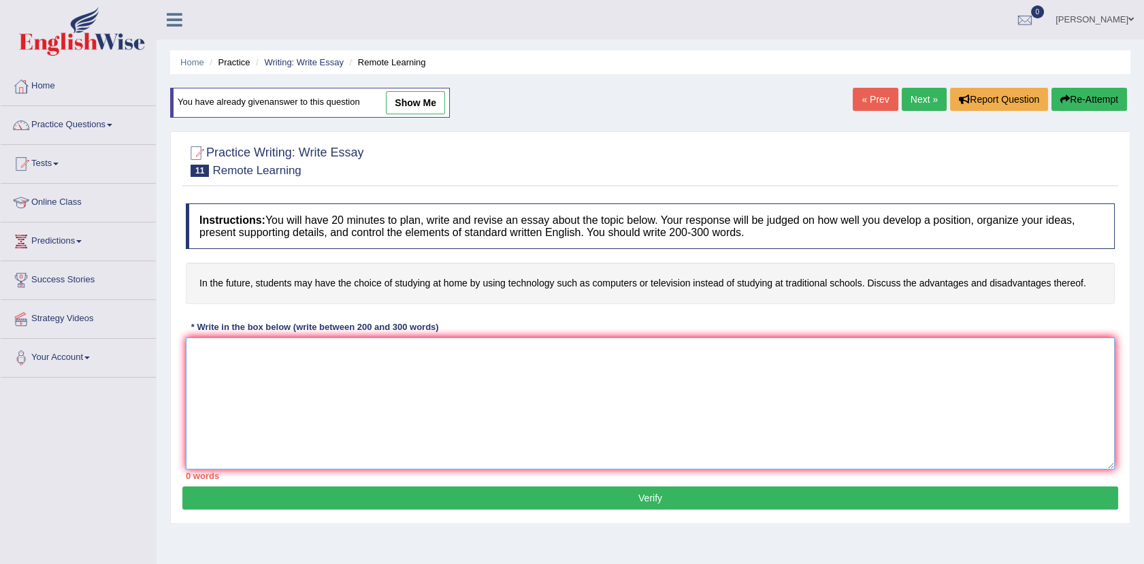
click at [313, 344] on textarea at bounding box center [650, 403] width 929 height 132
paste textarea "The increasing influence Education of on our lives has ignited numerous discuss…"
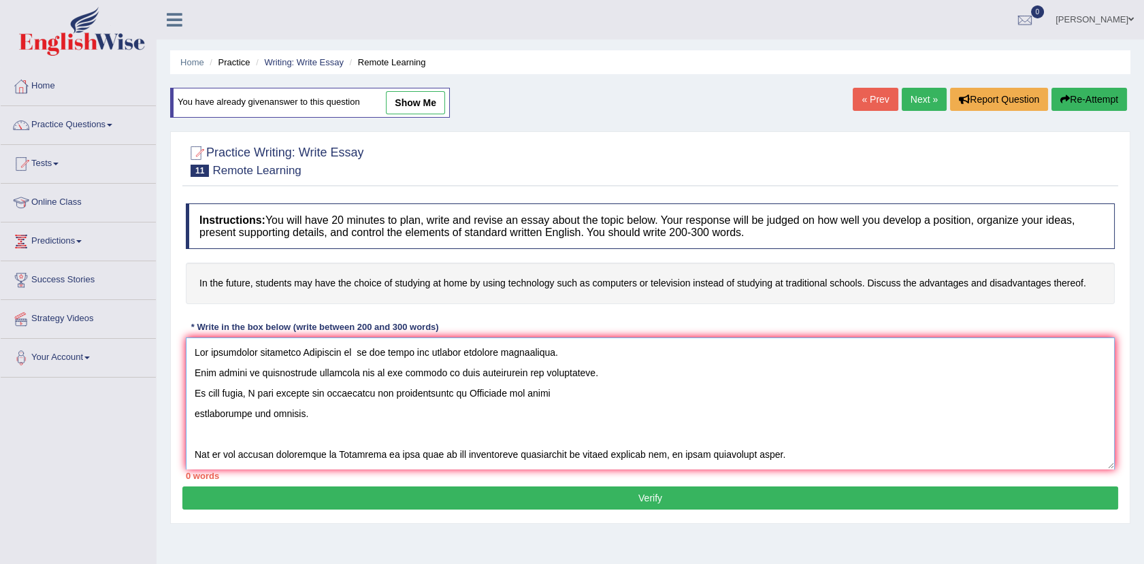
scroll to position [318, 0]
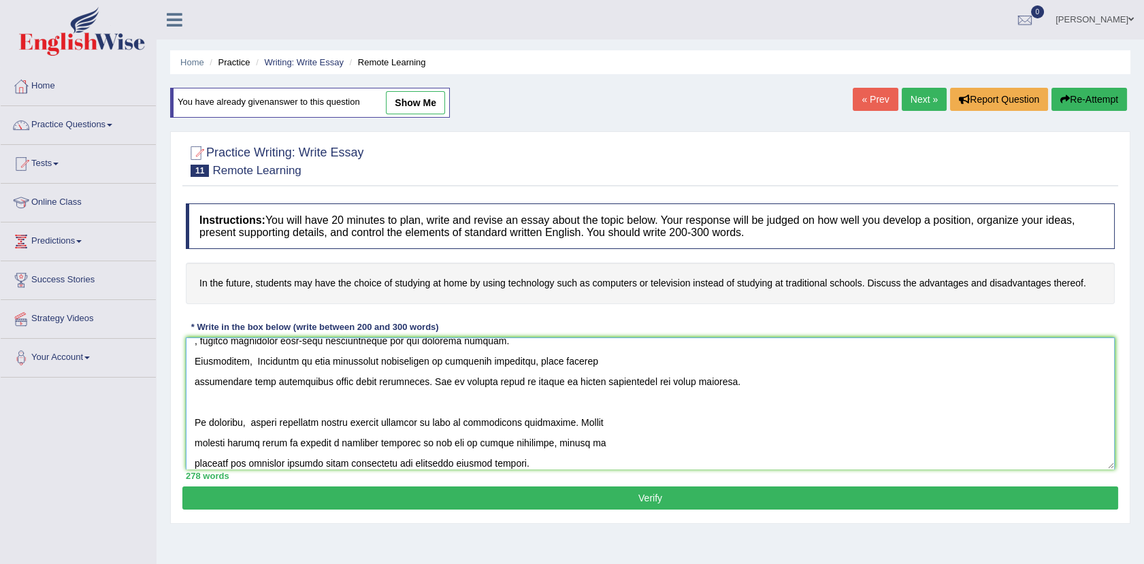
type textarea "The increasing influence Education of on our lives has ignited numerous discuss…"
click at [542, 498] on button "Verify" at bounding box center [649, 497] width 935 height 23
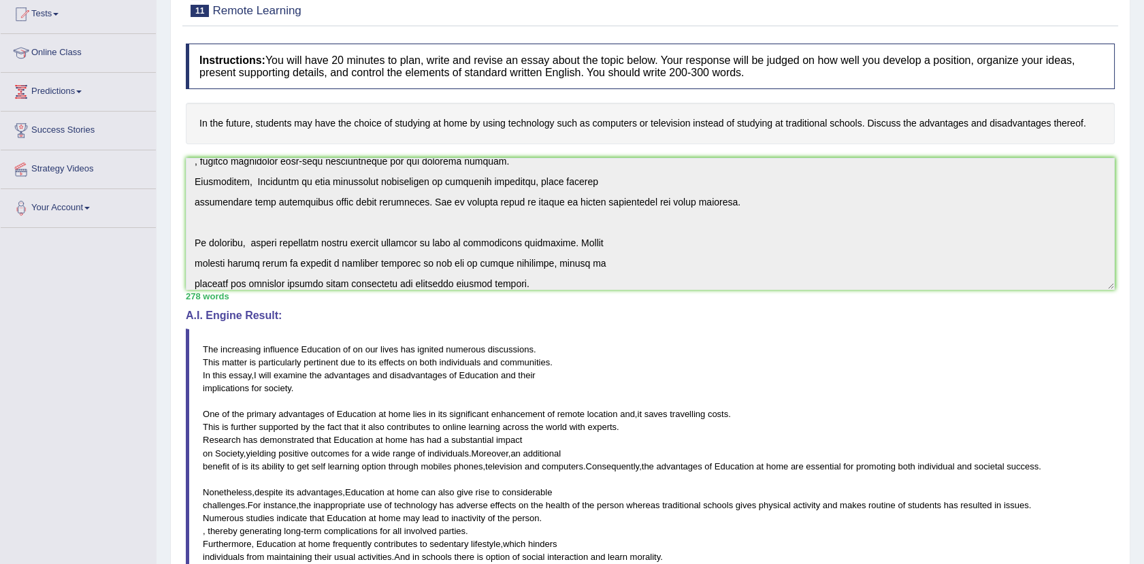
drag, startPoint x: 1148, startPoint y: 411, endPoint x: 1157, endPoint y: 596, distance: 185.2
click at [1143, 414] on html "Toggle navigation Home Practice Questions Speaking Practice Read Aloud Repeat S…" at bounding box center [572, 132] width 1144 height 564
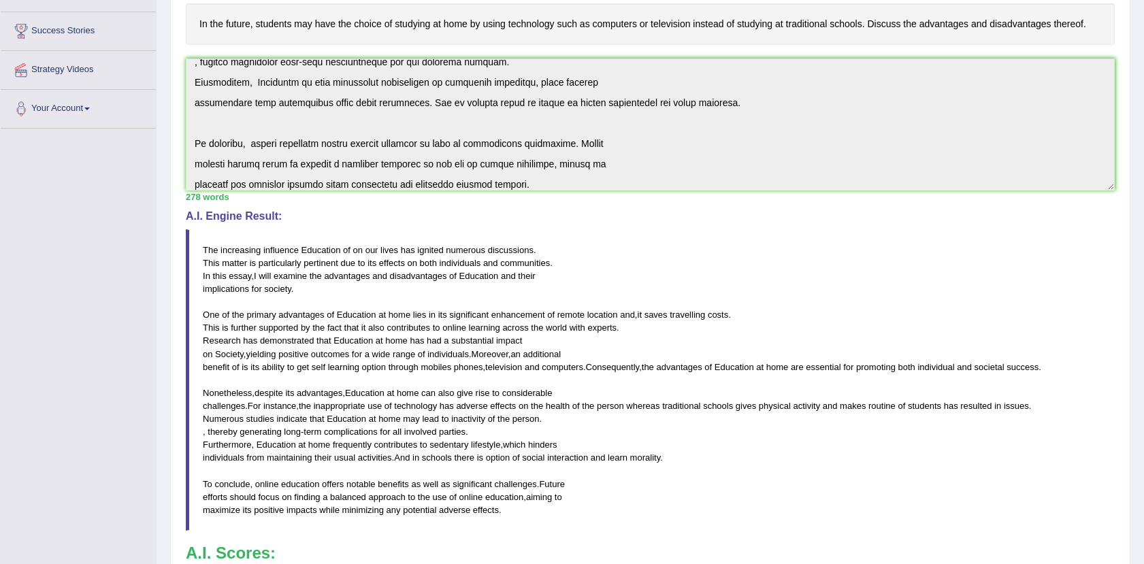
scroll to position [267, 0]
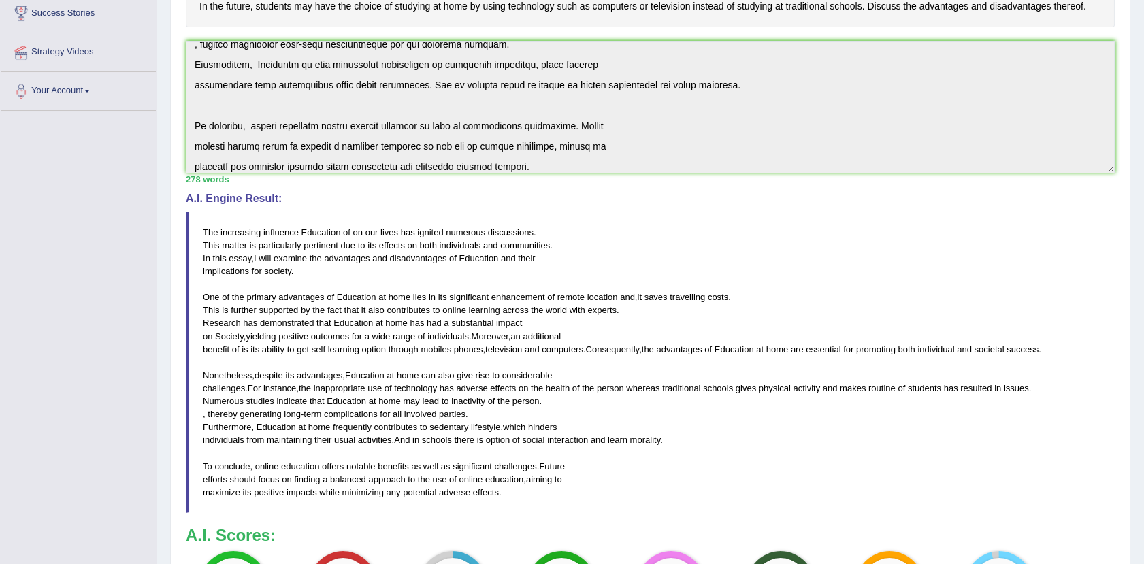
drag, startPoint x: 190, startPoint y: 234, endPoint x: 400, endPoint y: 180, distance: 216.3
click at [400, 180] on div "Instructions: You will have 20 minutes to plan, write and revise an essay about…" at bounding box center [649, 281] width 935 height 723
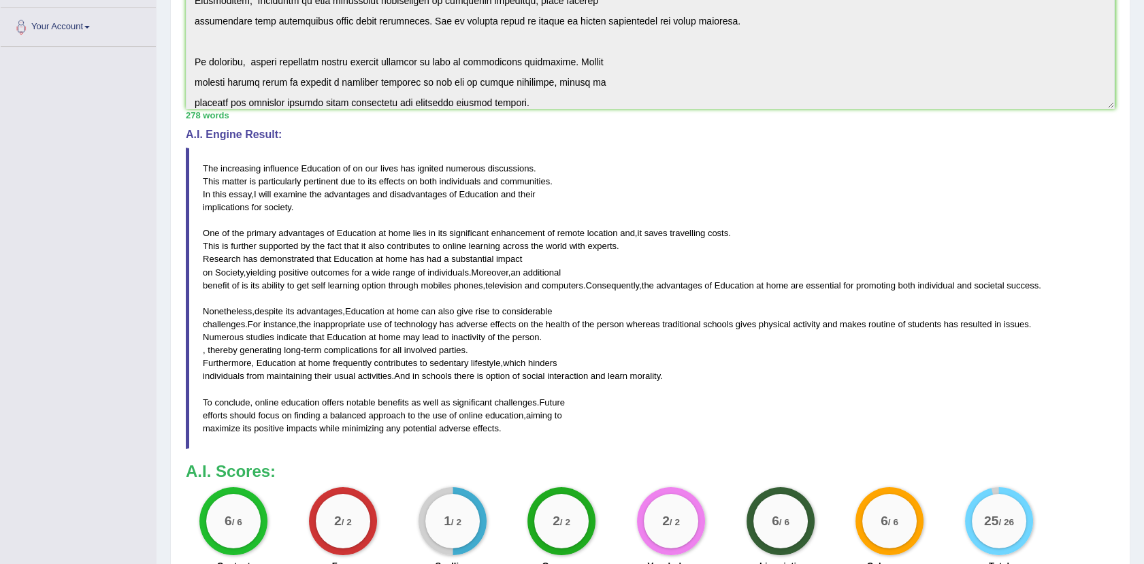
scroll to position [473, 0]
